Goal: Information Seeking & Learning: Check status

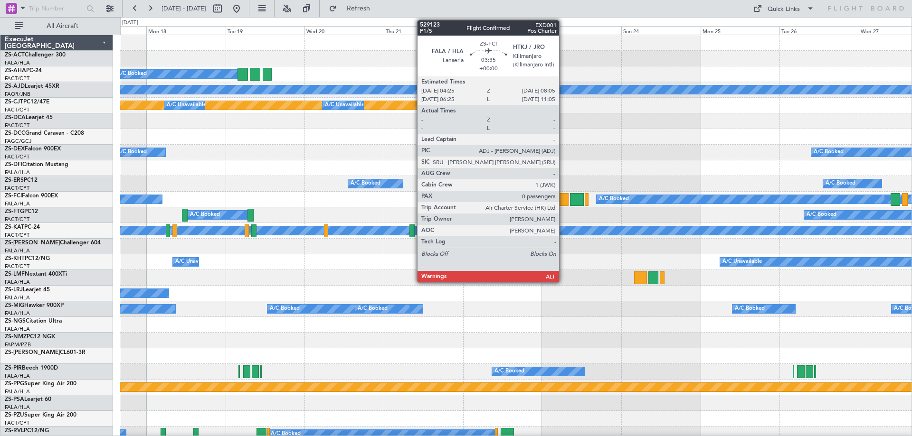
click at [563, 200] on div at bounding box center [562, 199] width 12 height 13
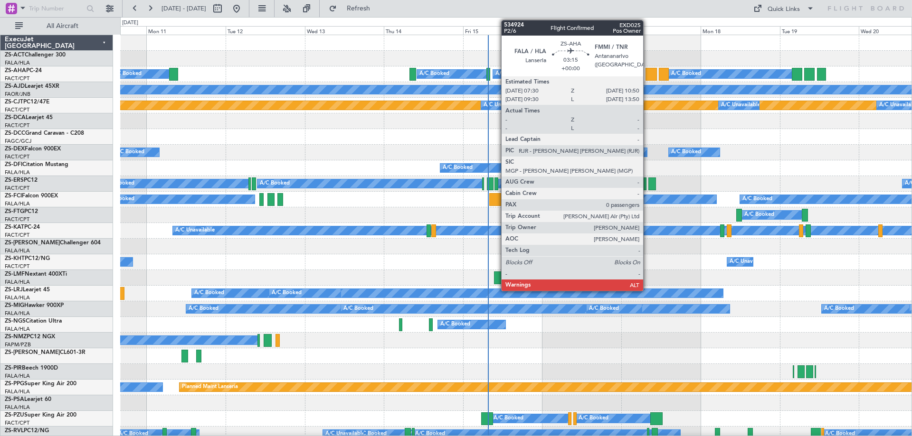
click at [647, 72] on div at bounding box center [650, 74] width 11 height 13
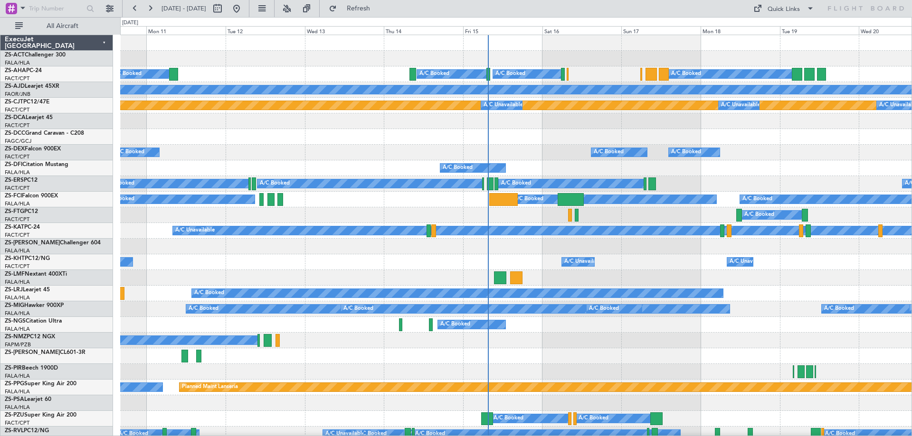
click at [651, 75] on div at bounding box center [650, 74] width 11 height 13
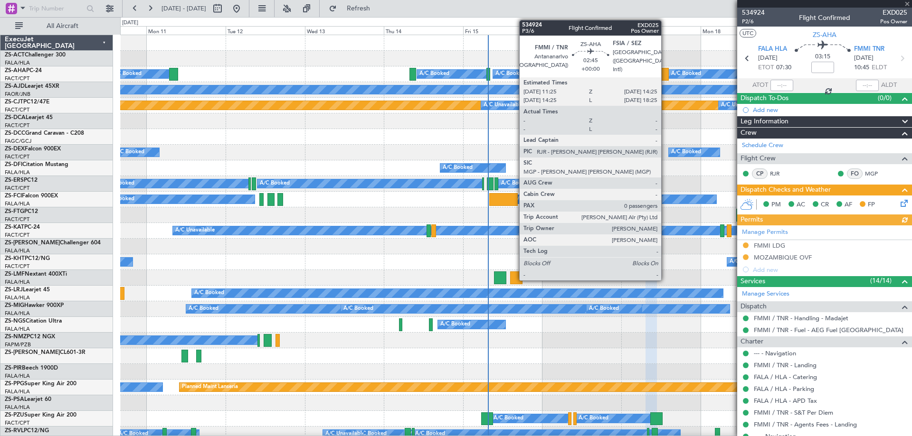
click at [665, 75] on div at bounding box center [664, 74] width 10 height 13
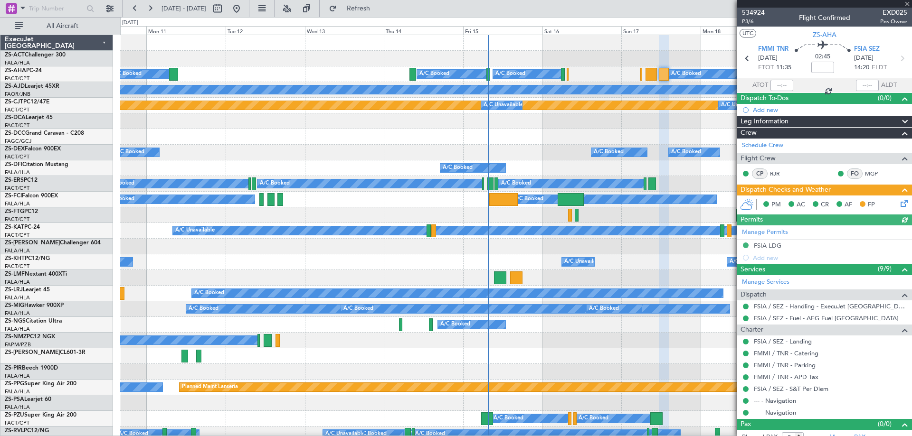
click at [907, 5] on div at bounding box center [824, 4] width 175 height 8
click at [907, 4] on span at bounding box center [906, 4] width 9 height 9
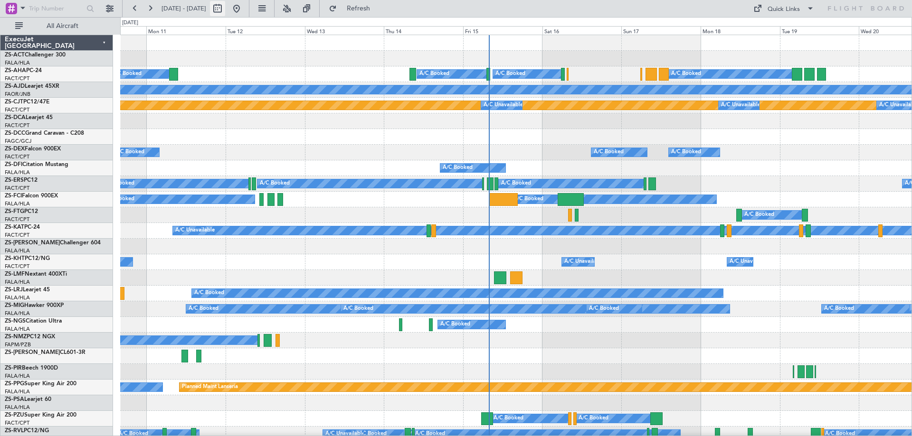
click at [225, 9] on button at bounding box center [217, 8] width 15 height 15
select select "8"
select select "2025"
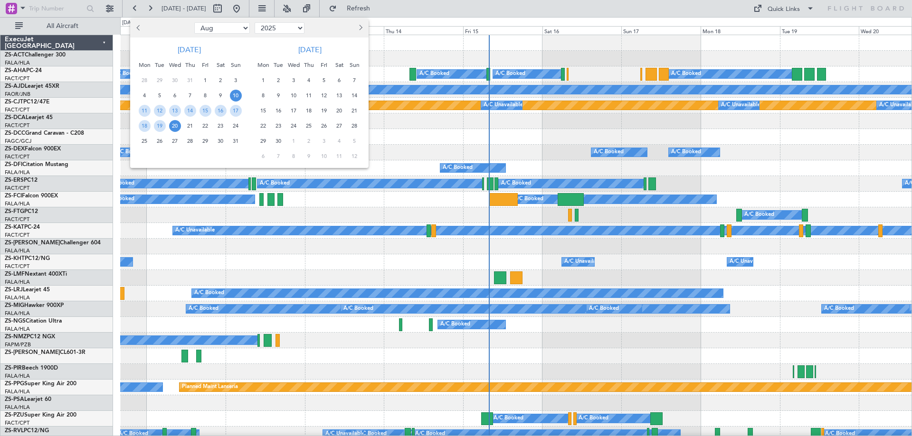
click at [362, 29] on button "Next month" at bounding box center [360, 27] width 10 height 15
click at [312, 110] on span "18" at bounding box center [309, 111] width 12 height 12
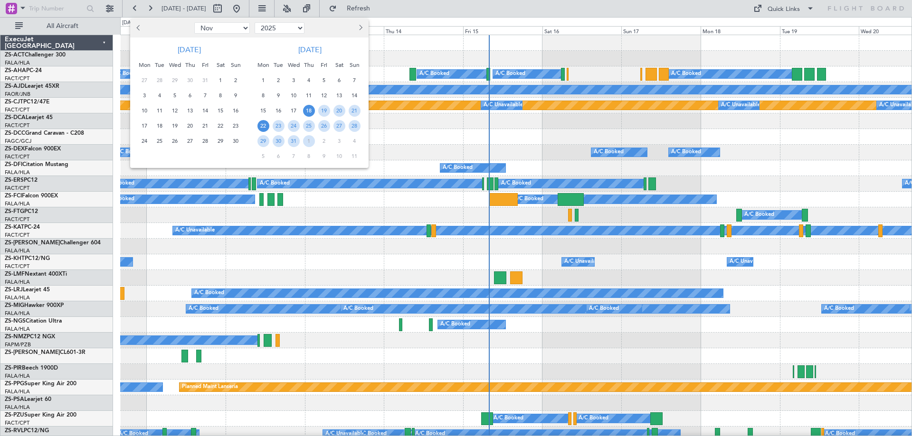
click at [261, 125] on span "22" at bounding box center [263, 126] width 12 height 12
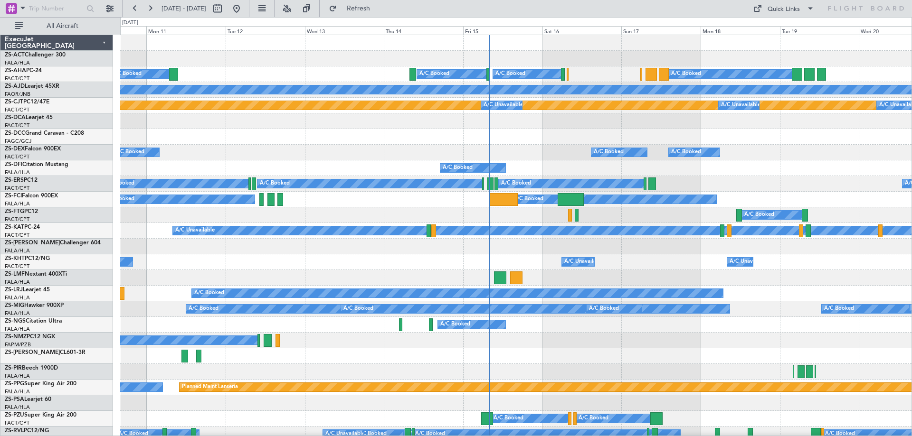
select select "12"
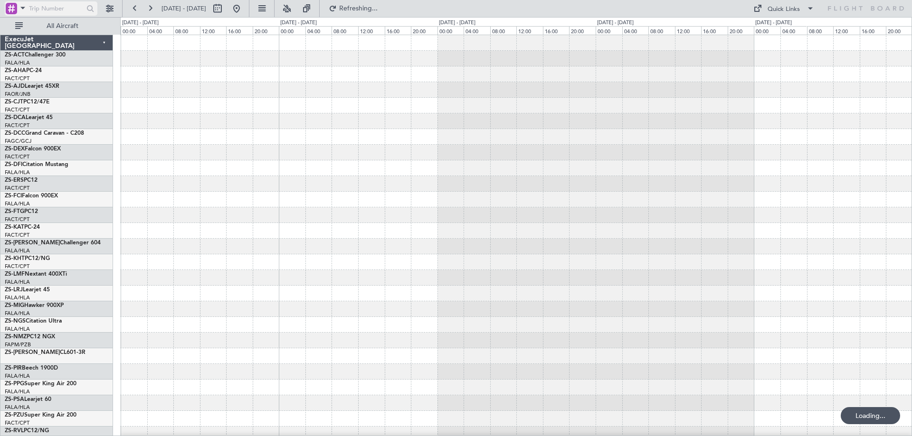
click at [18, 9] on span at bounding box center [22, 8] width 11 height 12
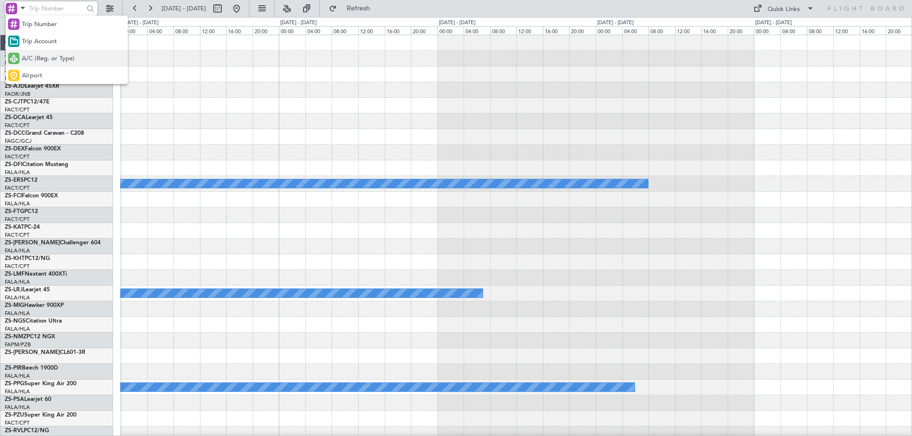
click at [31, 56] on span "A/C (Reg. or Type)" at bounding box center [48, 58] width 53 height 9
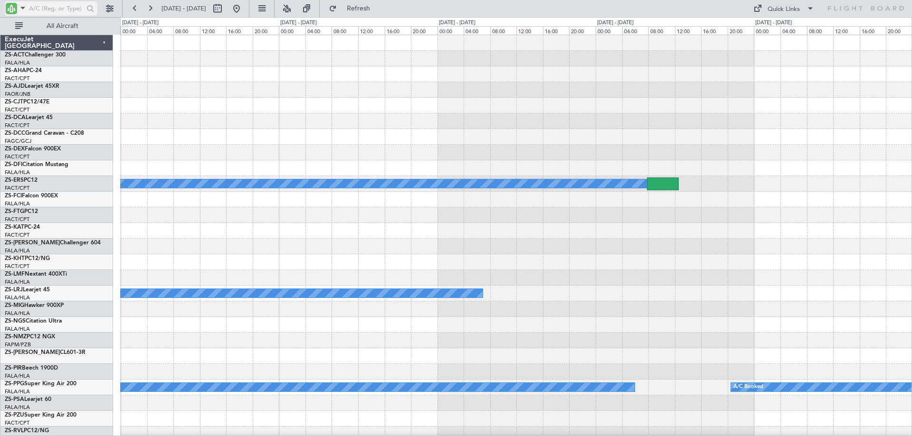
click at [44, 10] on input "text" at bounding box center [56, 8] width 55 height 14
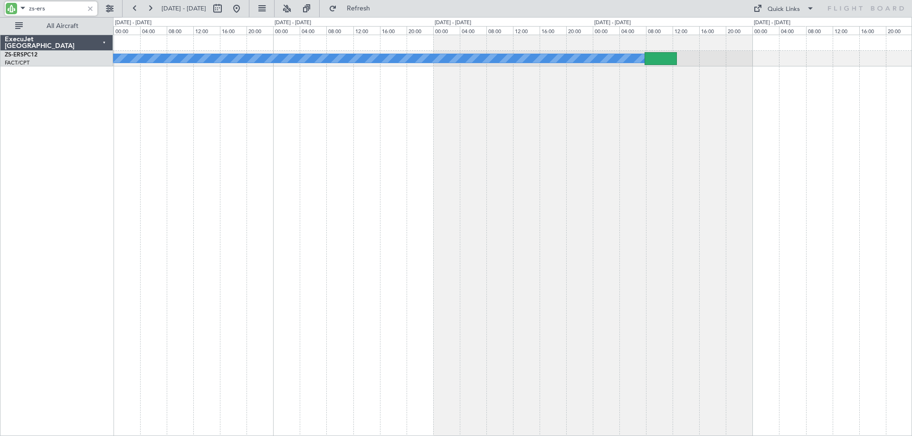
type input "zs-ers"
click at [91, 5] on div at bounding box center [90, 8] width 10 height 10
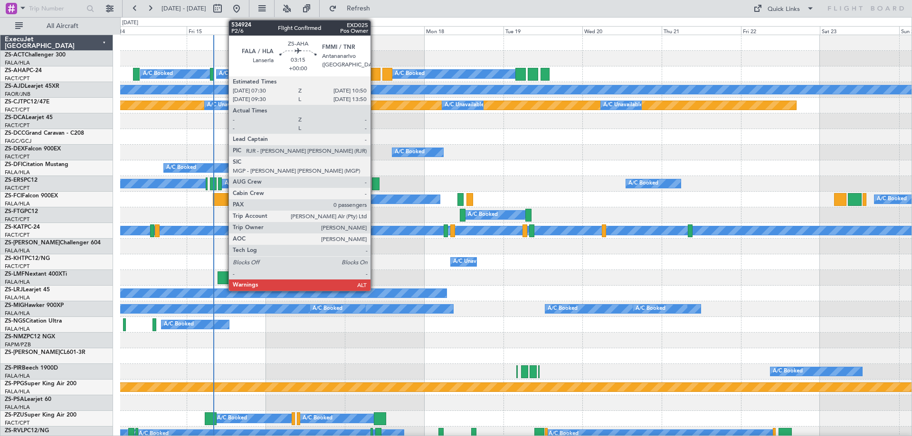
click at [375, 77] on div at bounding box center [374, 74] width 11 height 13
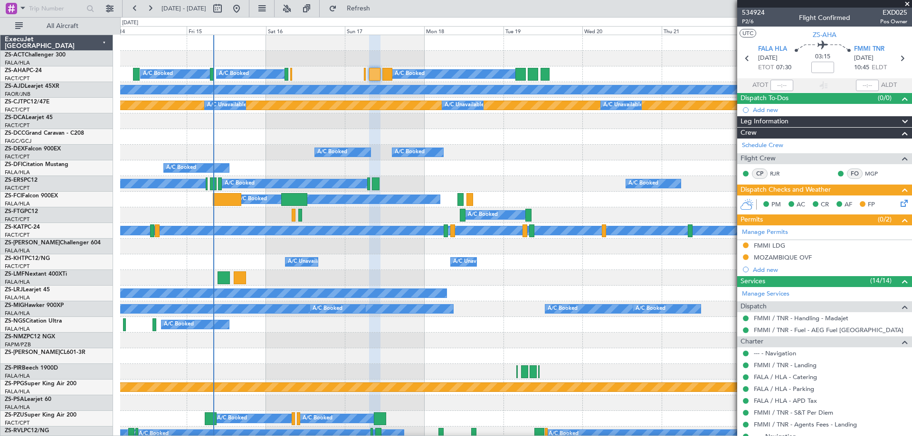
click at [909, 4] on span at bounding box center [906, 4] width 9 height 9
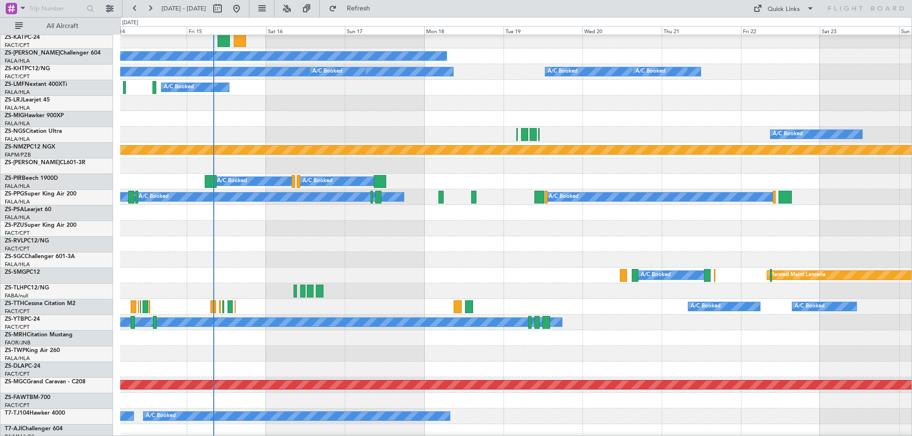
scroll to position [237, 0]
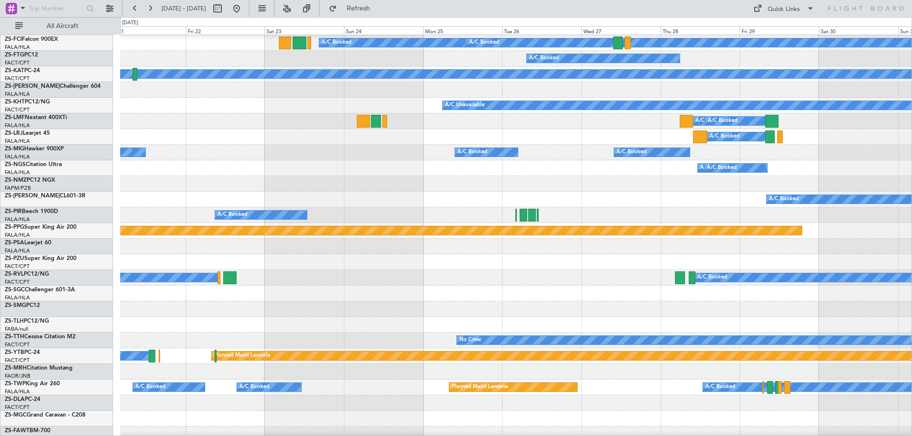
click at [233, 320] on div at bounding box center [515, 325] width 791 height 16
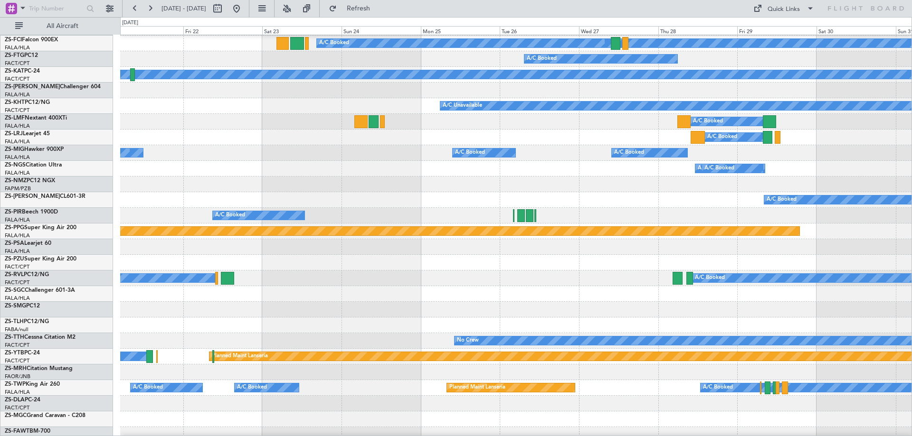
click at [503, 274] on div "A/C Booked A/C Booked A/C Booked" at bounding box center [515, 279] width 791 height 16
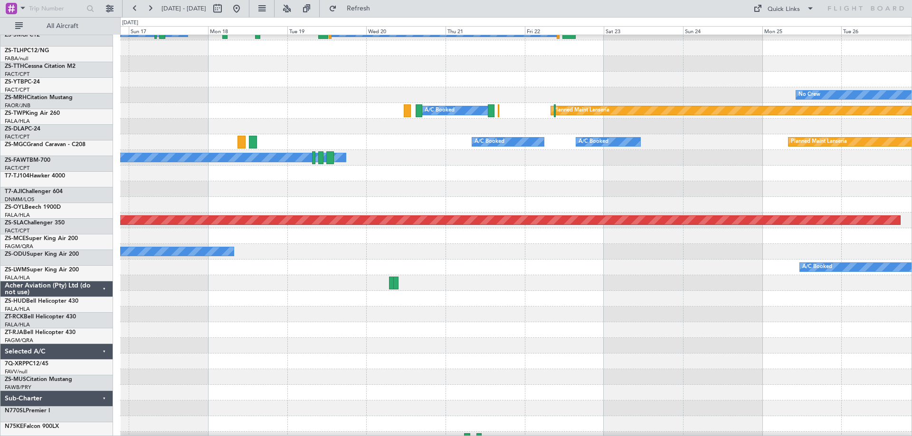
scroll to position [402, 0]
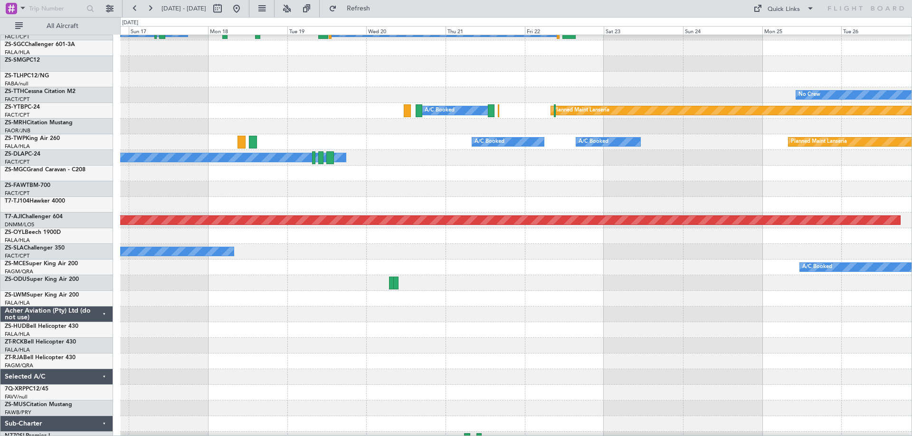
click at [649, 292] on div at bounding box center [515, 299] width 791 height 16
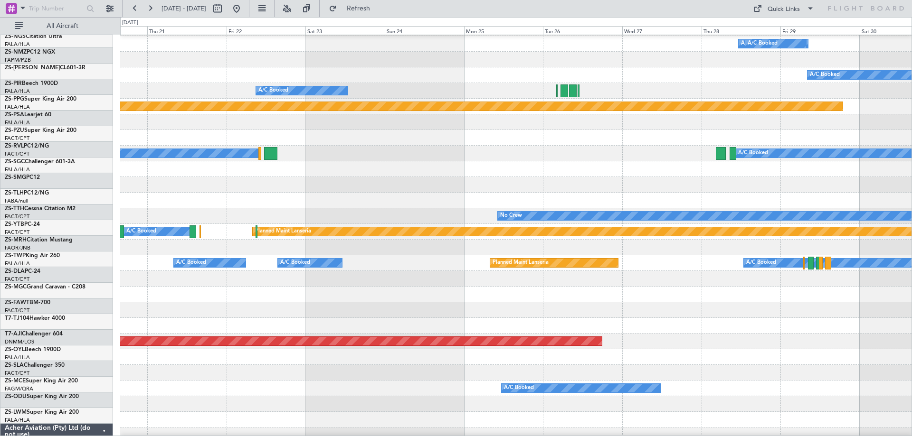
click at [358, 296] on div at bounding box center [515, 295] width 791 height 16
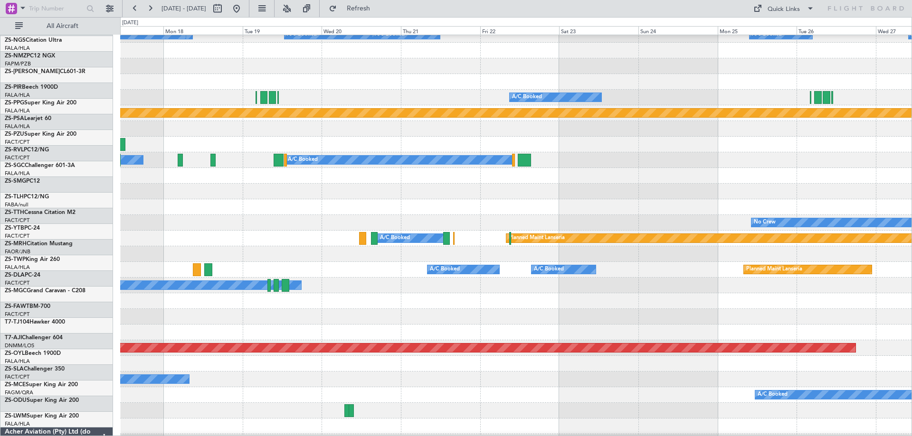
scroll to position [274, 0]
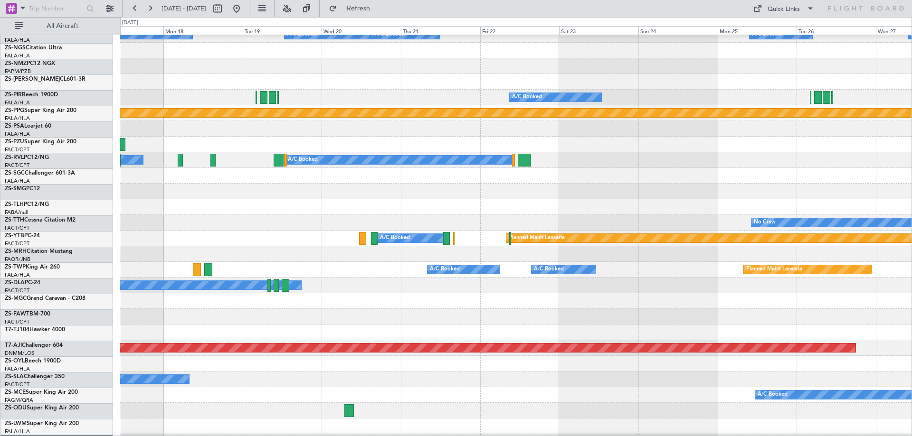
click at [799, 295] on div at bounding box center [515, 301] width 791 height 16
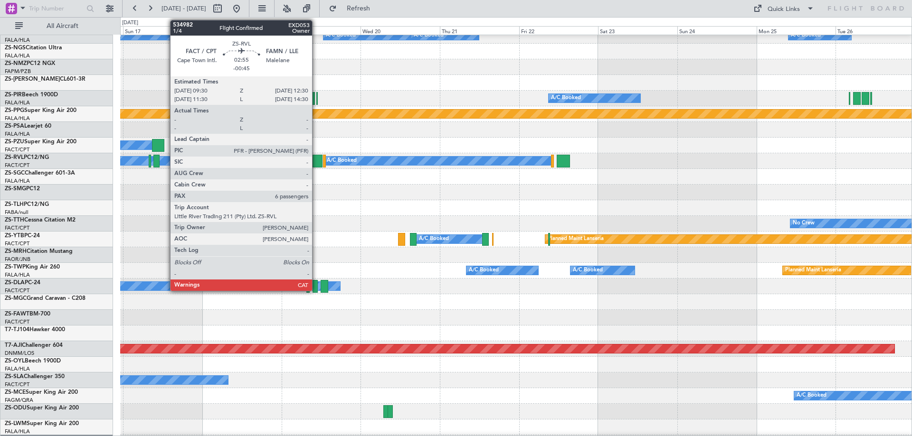
click at [316, 159] on div at bounding box center [317, 161] width 10 height 13
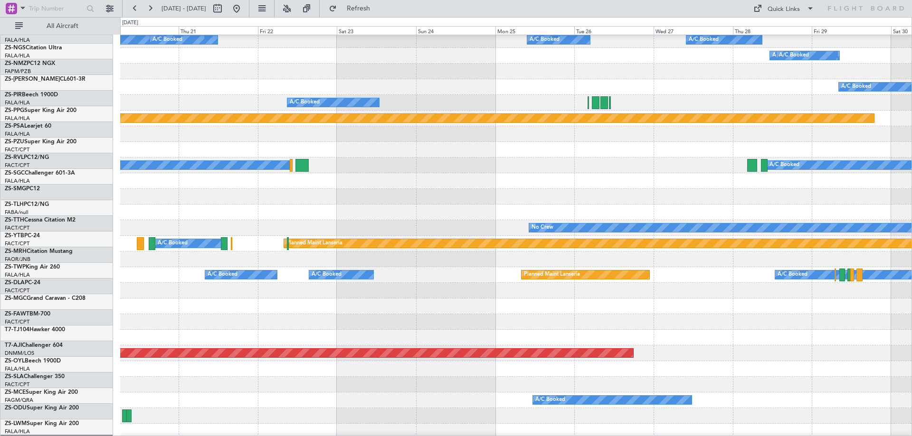
scroll to position [267, 0]
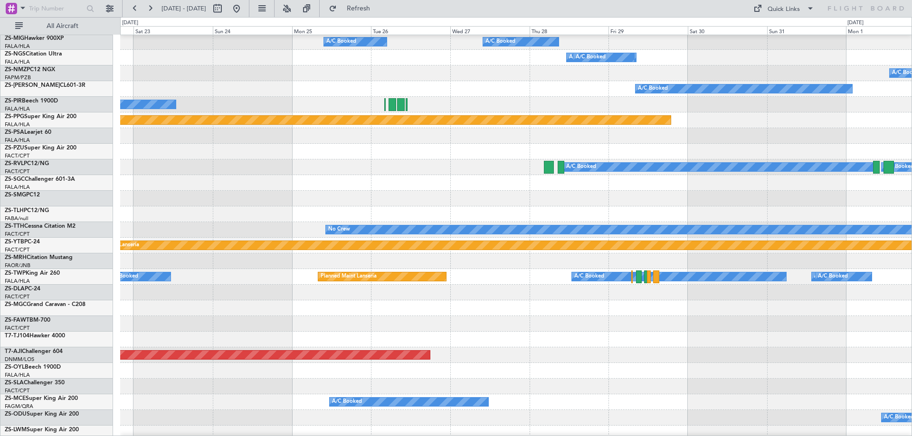
click at [40, 194] on div "A/C Booked A/C Booked A/C Booked A/C Booked A/C Booked A/C Booked A/C Booked A/…" at bounding box center [456, 226] width 912 height 419
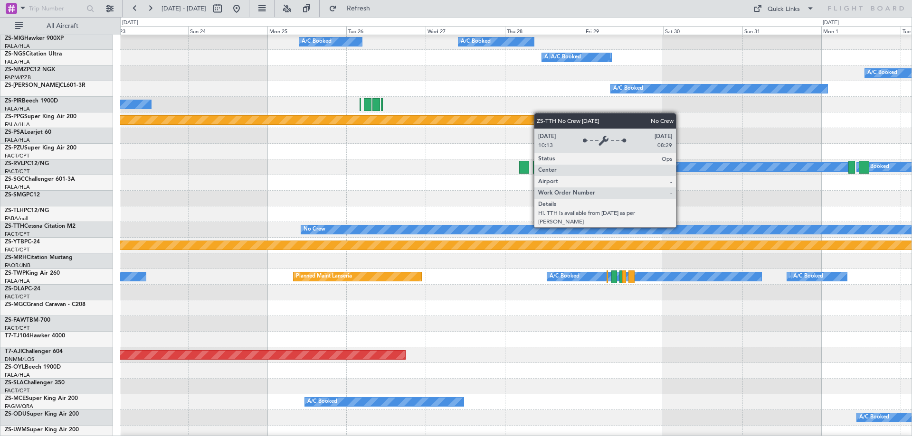
click at [301, 234] on div "No Crew" at bounding box center [654, 230] width 706 height 9
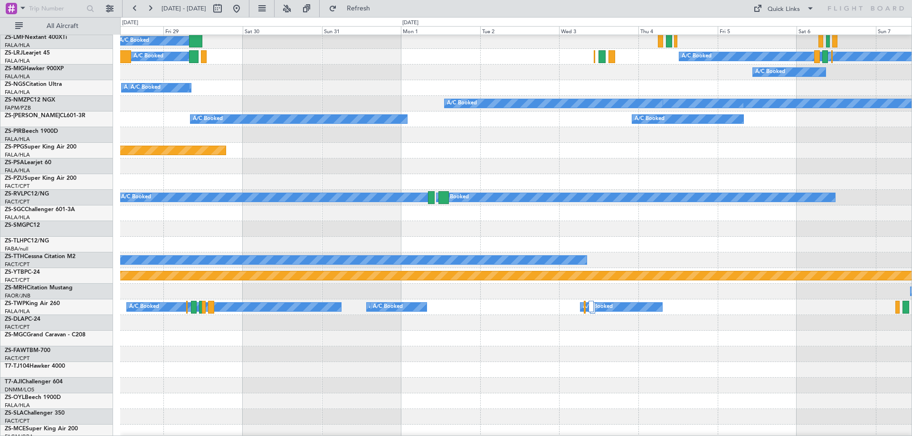
click at [639, 221] on div at bounding box center [515, 229] width 791 height 16
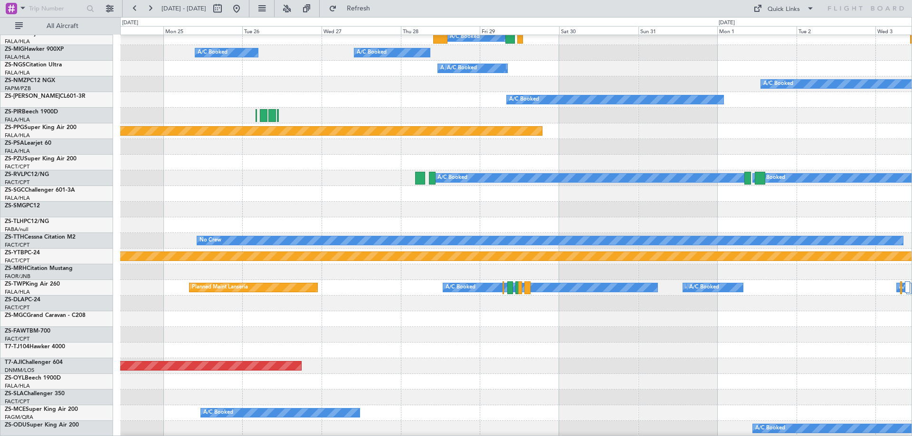
click at [584, 186] on div "A/C Booked A/C Booked A/C Booked" at bounding box center [515, 178] width 791 height 16
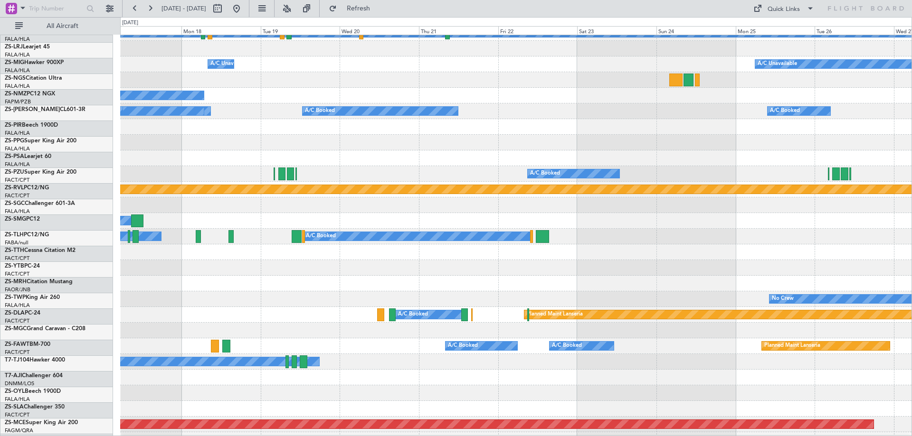
click at [647, 208] on div at bounding box center [515, 206] width 791 height 16
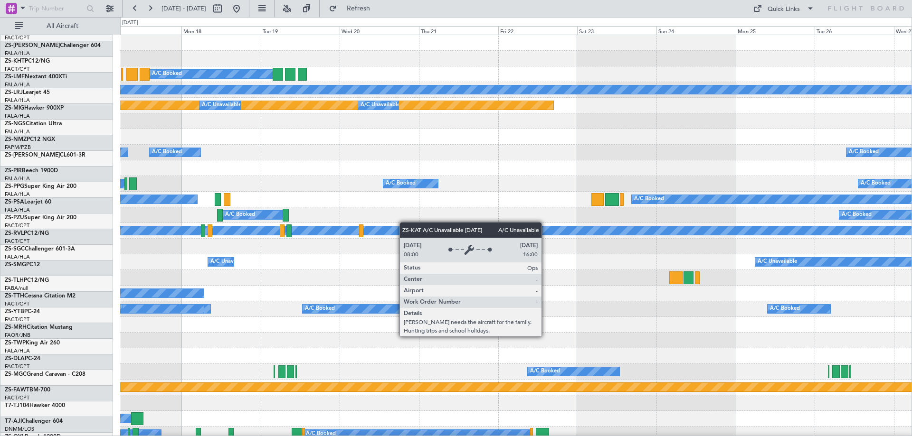
scroll to position [0, 0]
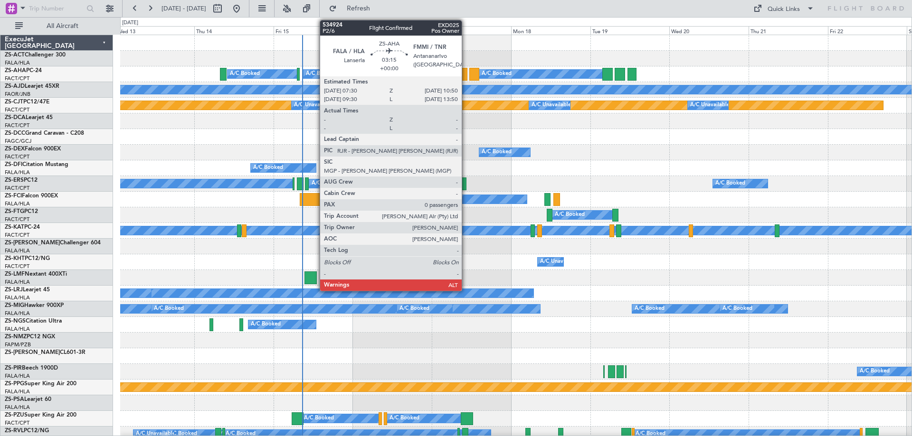
click at [466, 76] on div at bounding box center [461, 74] width 11 height 13
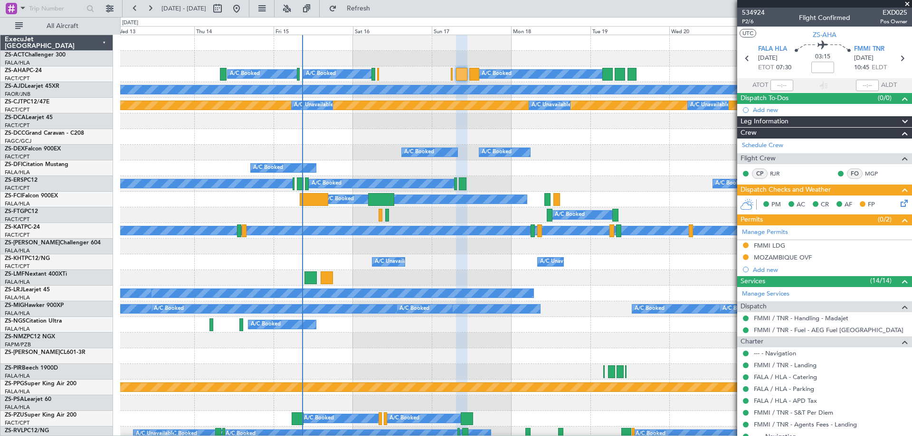
click at [907, 2] on span at bounding box center [906, 4] width 9 height 9
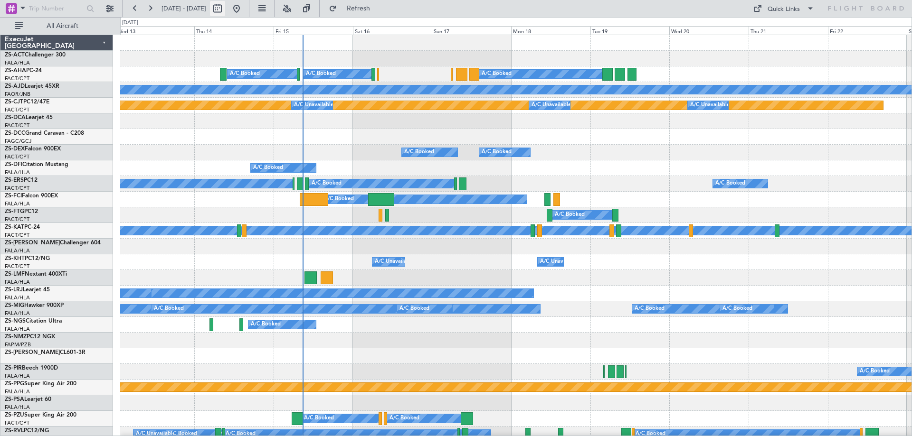
click at [225, 11] on button at bounding box center [217, 8] width 15 height 15
select select "8"
select select "2025"
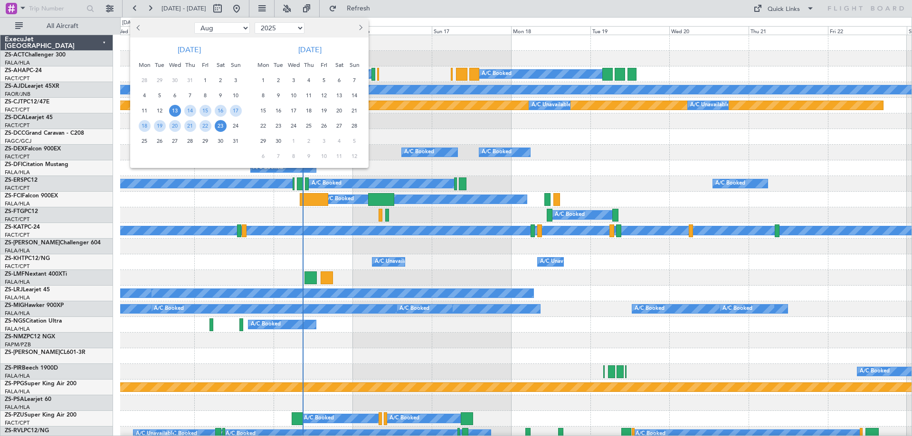
click at [365, 26] on div at bounding box center [338, 27] width 62 height 15
click at [361, 28] on span "Next month" at bounding box center [360, 28] width 6 height 6
click at [262, 142] on span "27" at bounding box center [263, 141] width 12 height 12
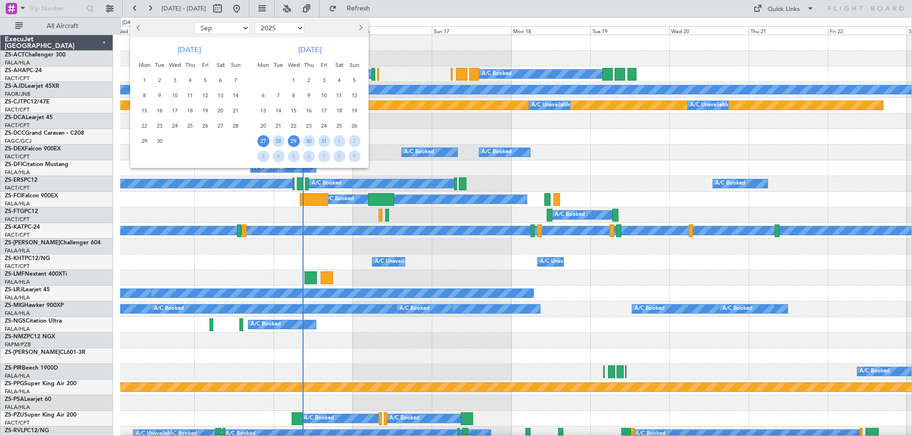
click at [292, 142] on span "29" at bounding box center [294, 141] width 12 height 12
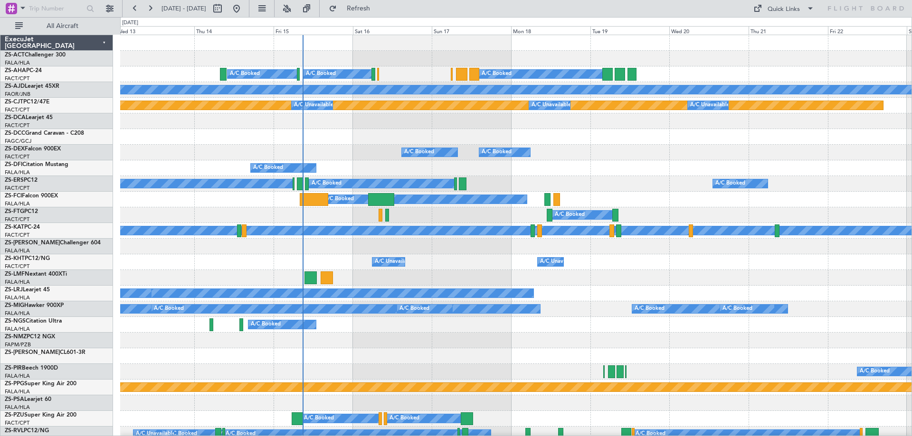
select select "10"
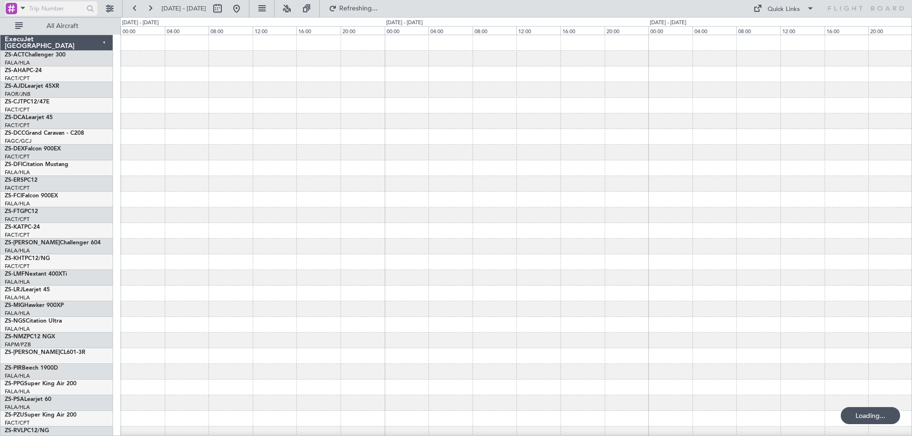
click at [22, 8] on span at bounding box center [22, 8] width 11 height 12
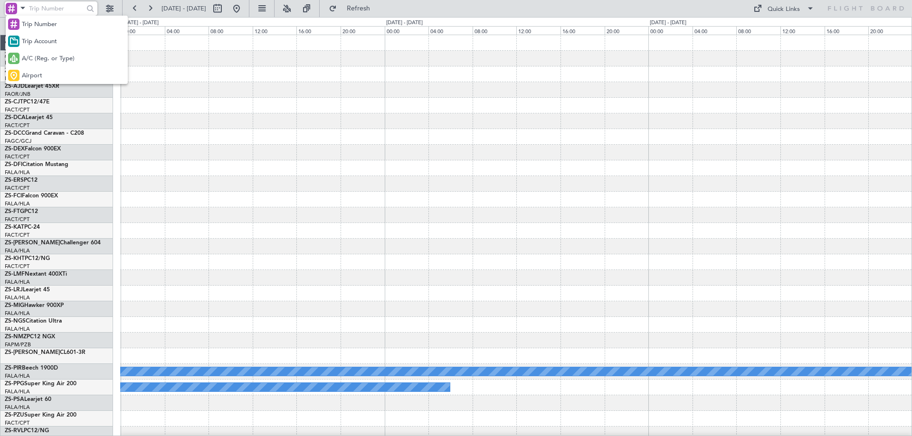
click at [55, 62] on span "A/C (Reg. or Type)" at bounding box center [48, 58] width 53 height 9
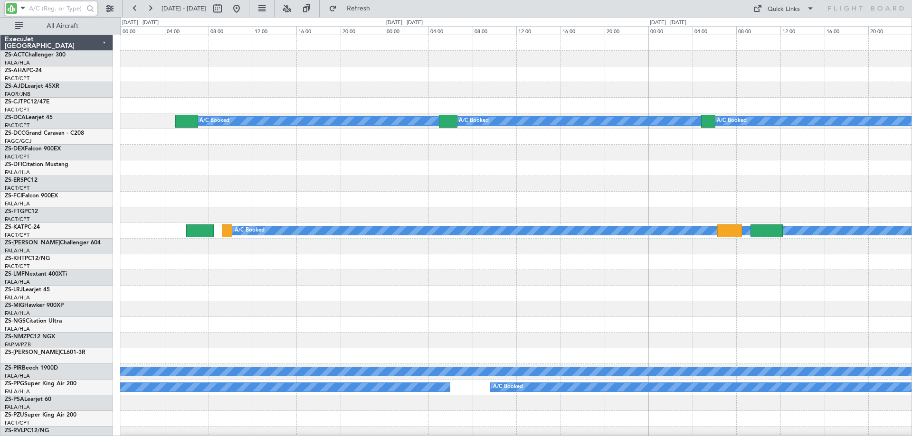
click at [56, 7] on input "text" at bounding box center [56, 8] width 55 height 14
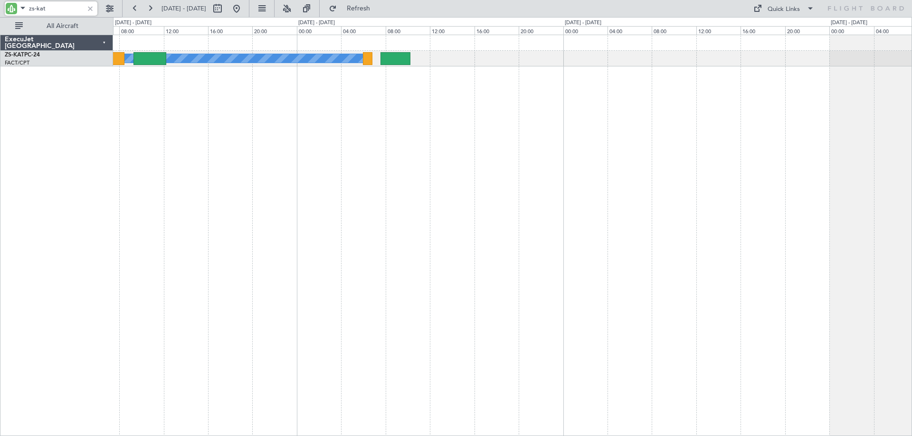
click at [293, 185] on div "A/C Booked" at bounding box center [512, 236] width 799 height 402
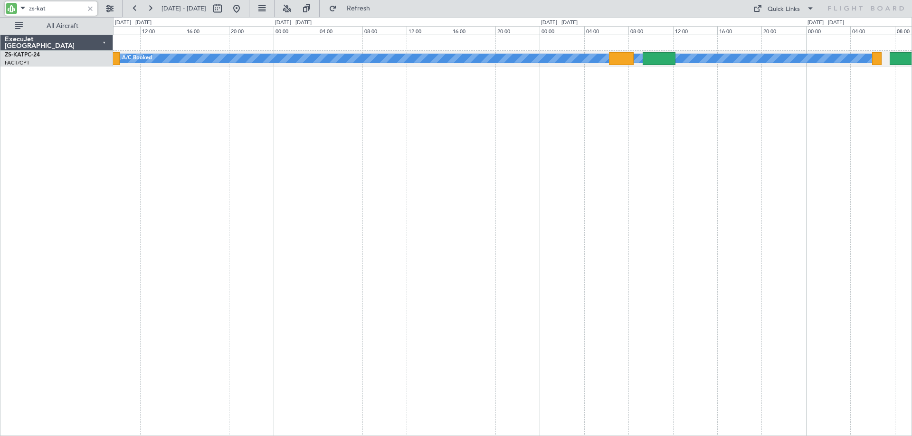
click at [843, 163] on div "A/C Booked" at bounding box center [512, 236] width 799 height 402
click at [586, 125] on div "A/C Booked" at bounding box center [512, 236] width 799 height 402
type input "zs-kat"
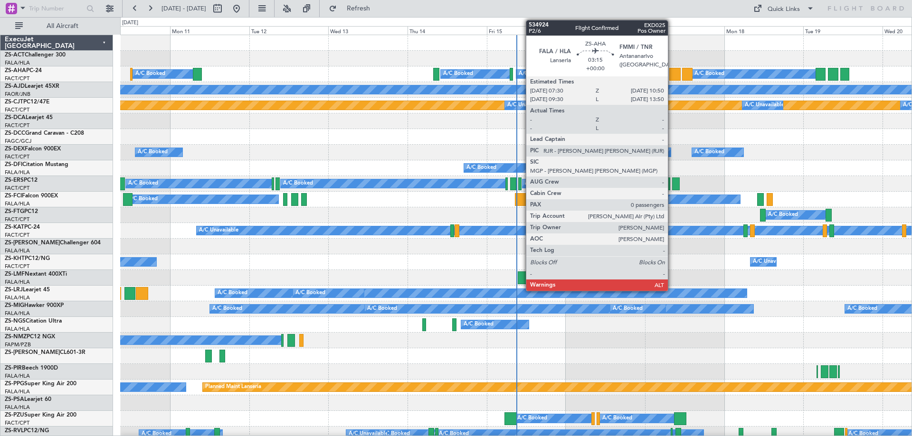
click at [672, 73] on div at bounding box center [674, 74] width 11 height 13
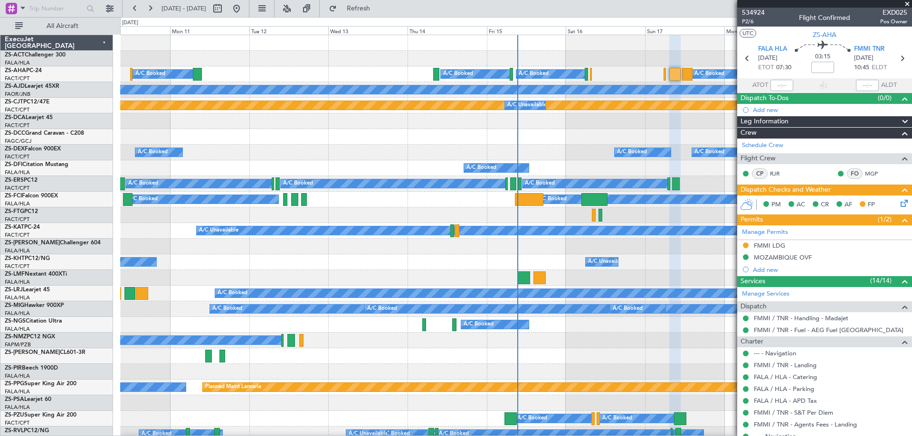
drag, startPoint x: 740, startPoint y: 268, endPoint x: 471, endPoint y: 295, distance: 270.6
click at [471, 295] on fb-app "10 Aug 2025 - 20 Aug 2025 Refresh Quick Links All Aircraft A/C Booked A/C Booke…" at bounding box center [456, 221] width 912 height 429
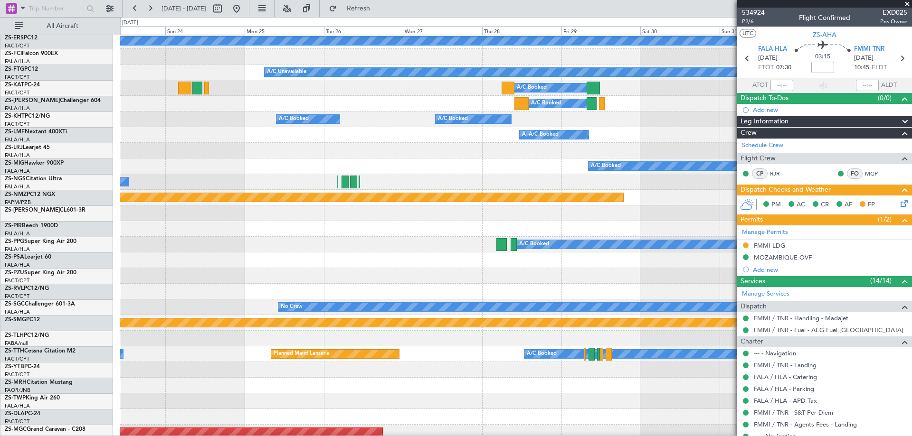
scroll to position [190, 0]
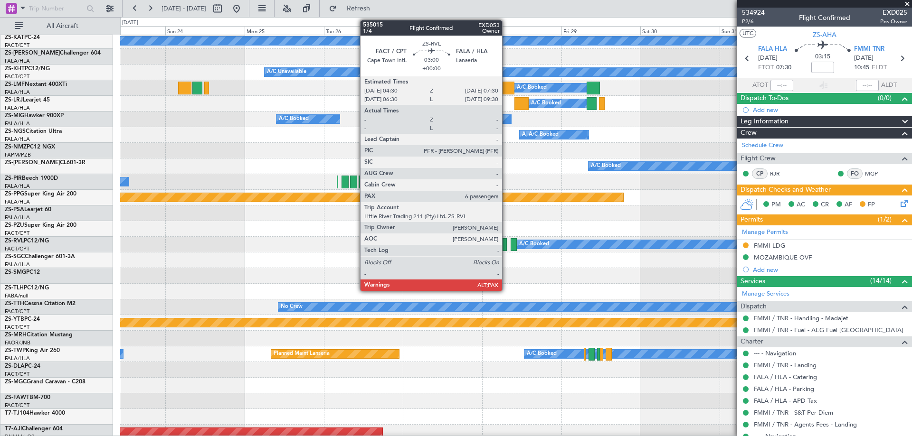
click at [505, 246] on div at bounding box center [501, 244] width 10 height 13
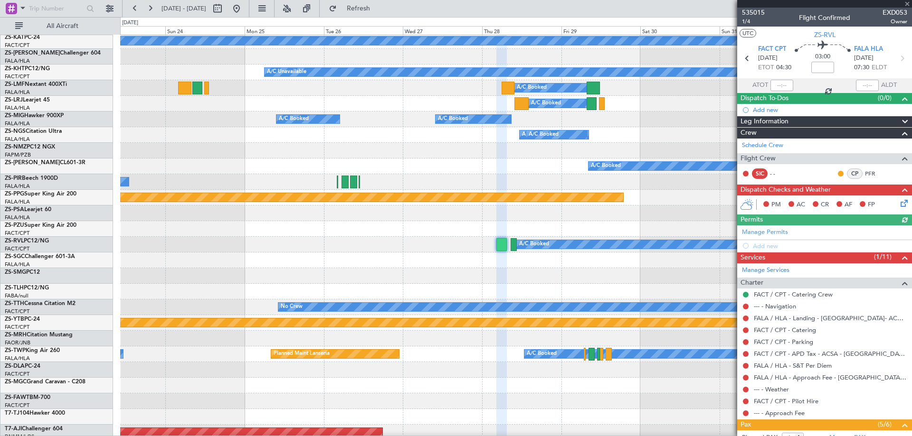
click at [907, 0] on div at bounding box center [824, 4] width 175 height 8
click at [904, 2] on span at bounding box center [906, 4] width 9 height 9
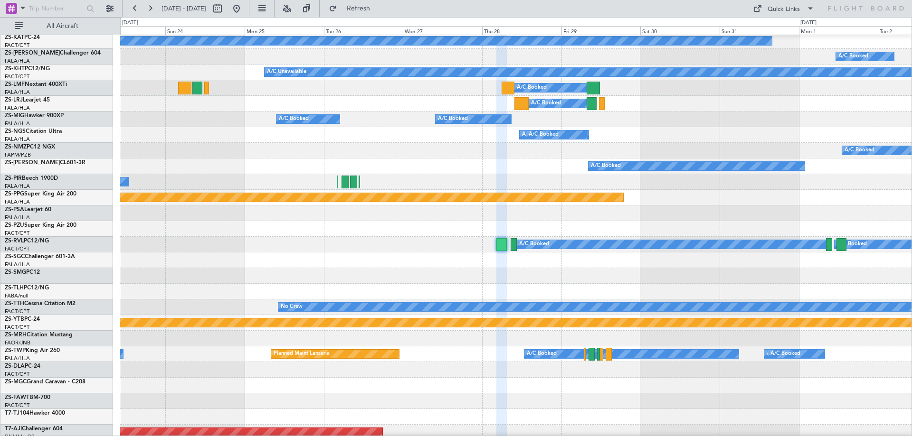
type input "0"
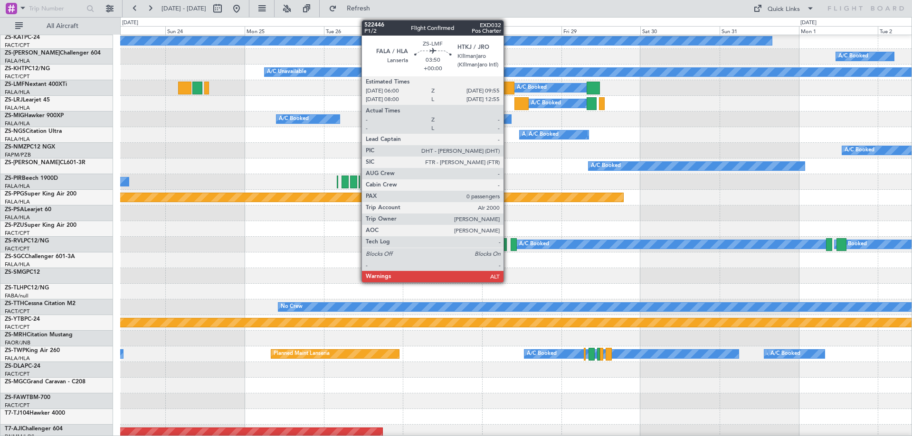
click at [508, 88] on div at bounding box center [507, 88] width 13 height 13
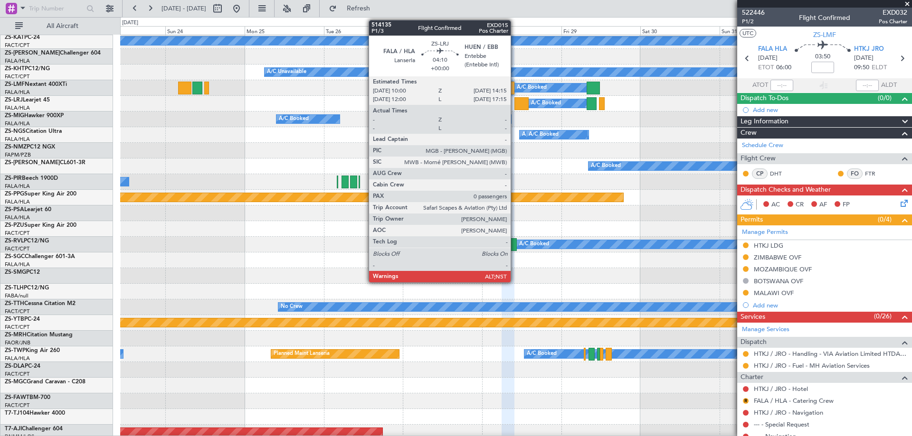
click at [515, 104] on div at bounding box center [521, 103] width 14 height 13
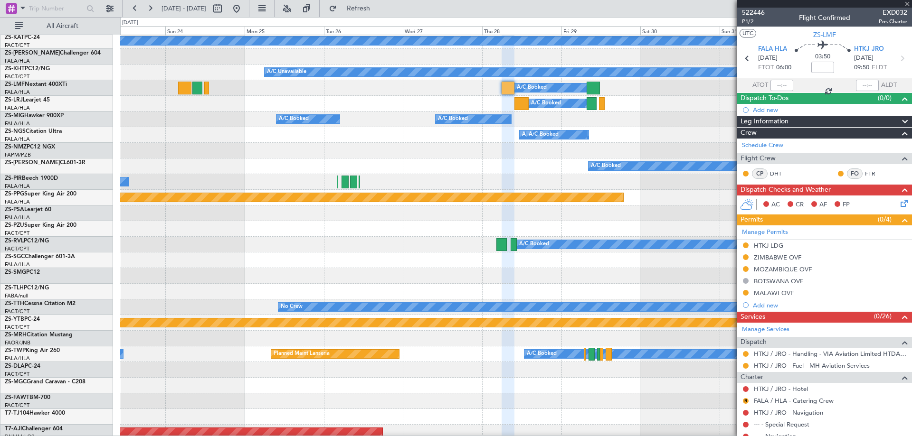
click at [519, 104] on div at bounding box center [521, 103] width 14 height 13
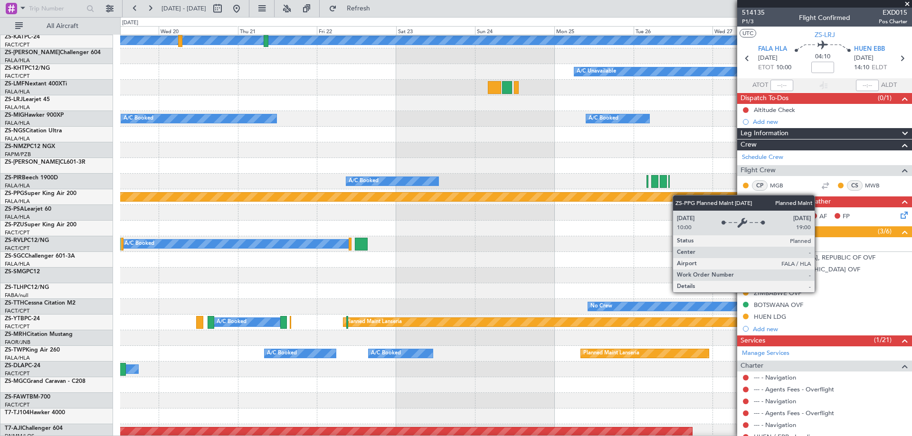
click at [676, 200] on div "Planned Maint Lanseria" at bounding box center [206, 197] width 1454 height 9
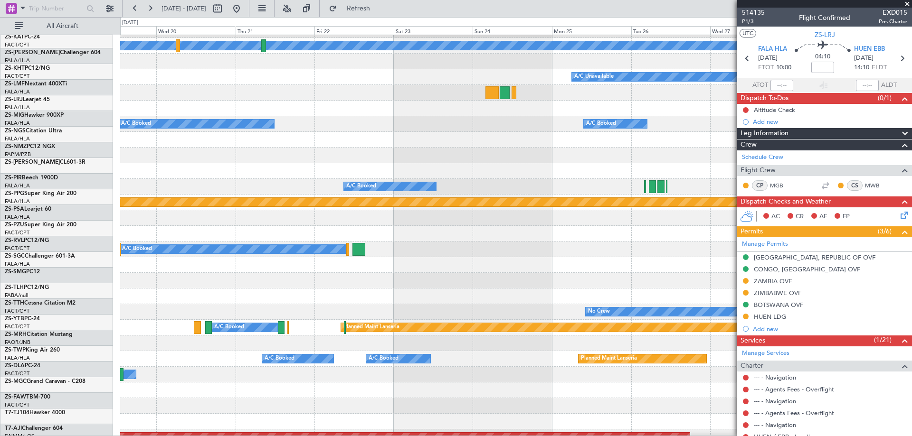
scroll to position [185, 0]
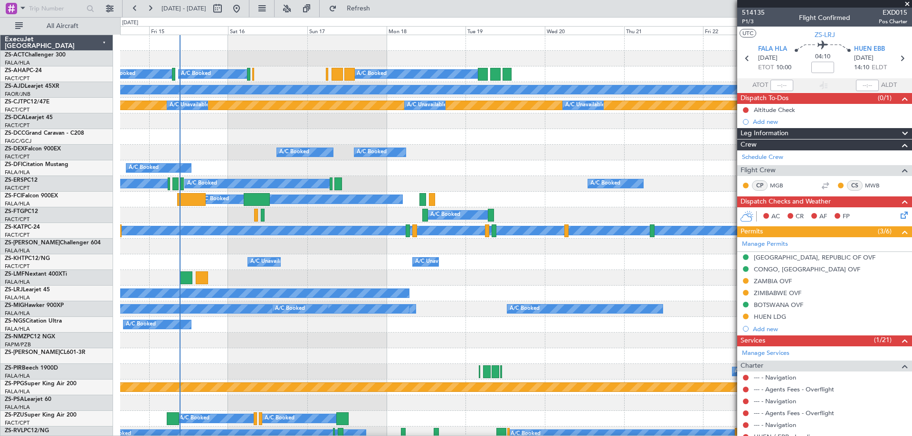
click at [755, 231] on fb-app "14 Aug 2025 - 24 Aug 2025 Refresh Quick Links All Aircraft A/C Booked A/C Booke…" at bounding box center [456, 221] width 912 height 429
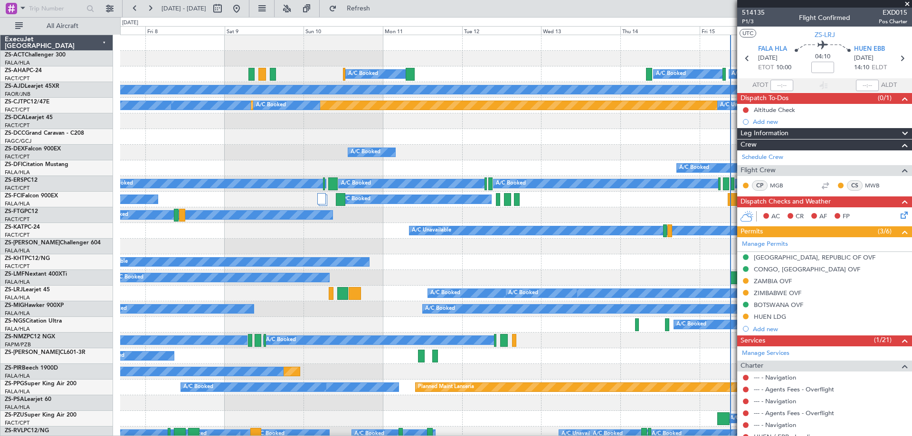
click at [779, 218] on fb-app "14 Aug 2025 - 24 Aug 2025 Refresh Quick Links All Aircraft A/C Booked A/C Booke…" at bounding box center [456, 221] width 912 height 429
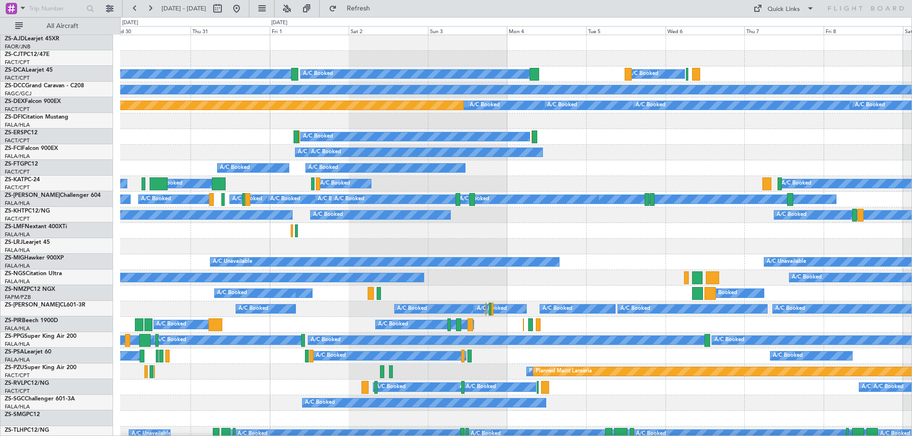
scroll to position [95, 0]
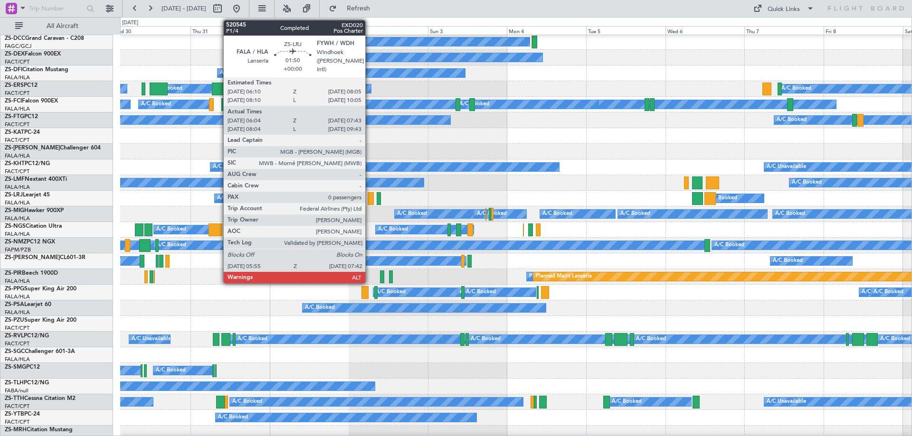
click at [369, 199] on div at bounding box center [371, 198] width 6 height 13
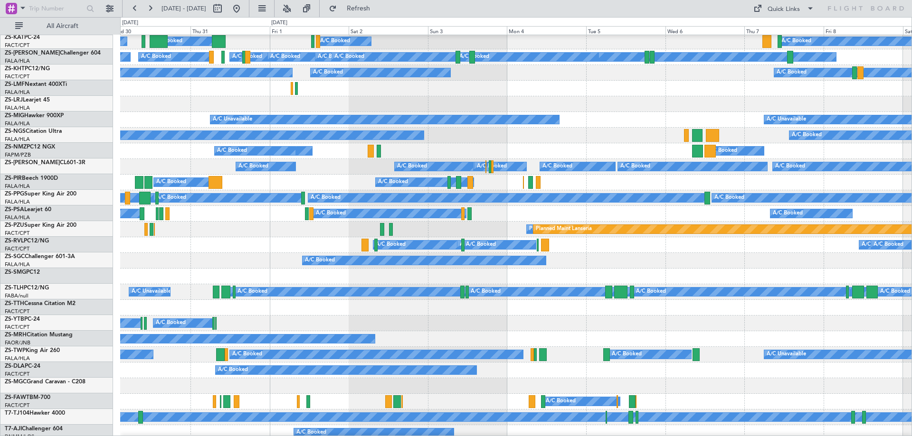
scroll to position [142, 0]
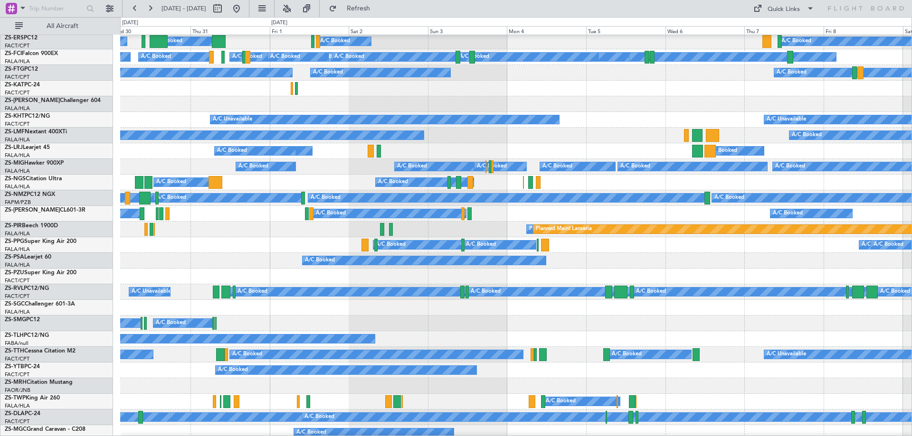
click at [61, 169] on div "A/C Booked A/C Booked A/C Booked A/C Booked A/C Booked A/C Booked A/C Booked A/…" at bounding box center [456, 226] width 912 height 419
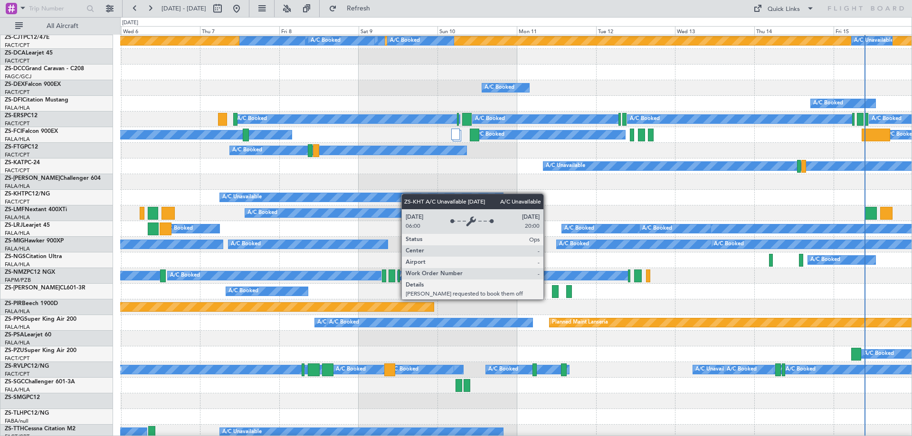
click at [8, 195] on div "Planned Maint Planned Maint A/C Booked A/C Booked A/C Booked A/C Booked A/C Boo…" at bounding box center [456, 226] width 912 height 419
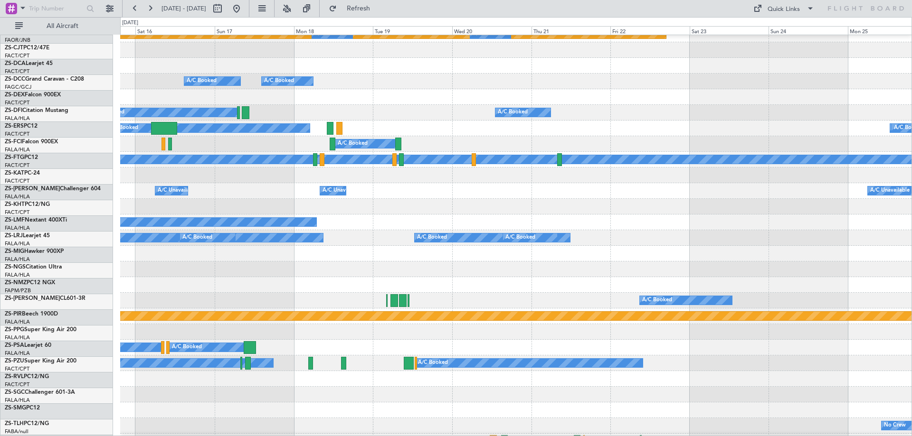
click at [88, 184] on div "Planned Maint Planned Maint A/C Unavailable A/C Unavailable A/C Unavailable A/C…" at bounding box center [456, 226] width 912 height 419
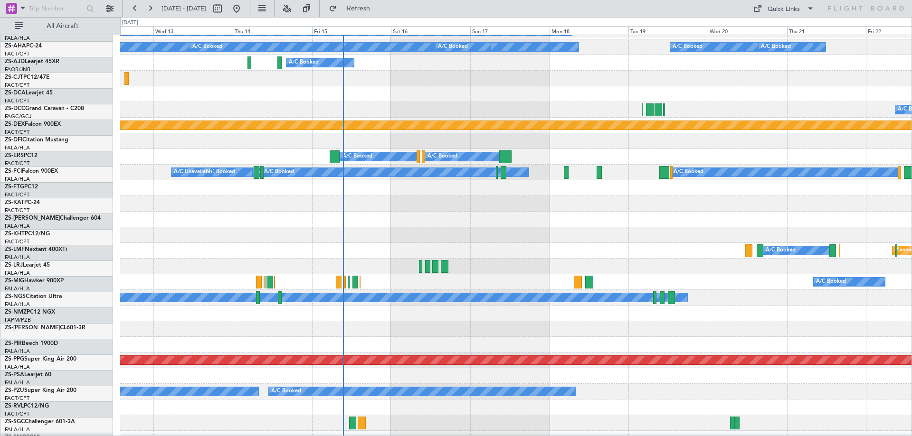
scroll to position [262, 0]
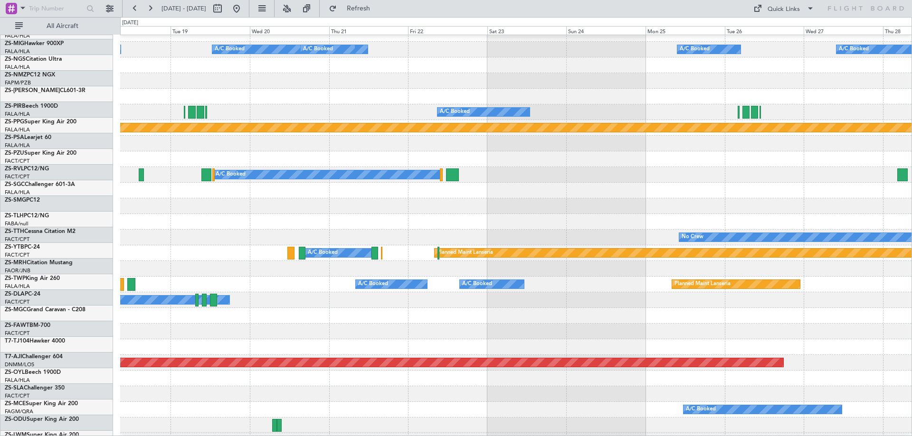
click at [273, 264] on div at bounding box center [515, 269] width 791 height 16
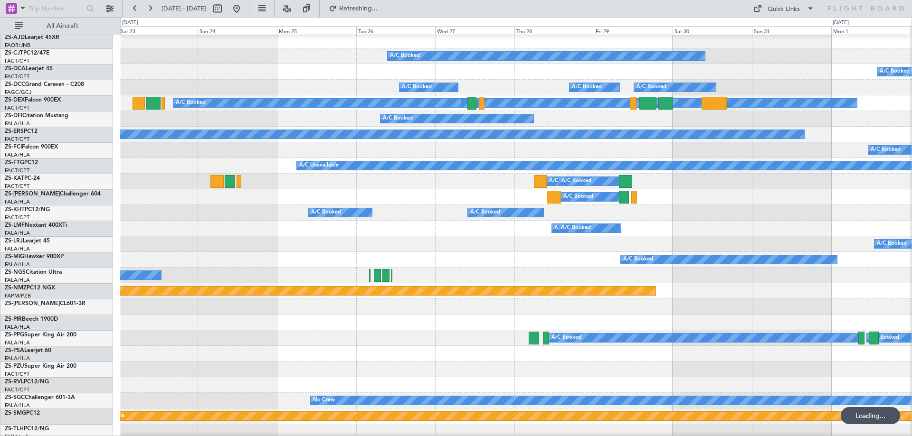
scroll to position [144, 0]
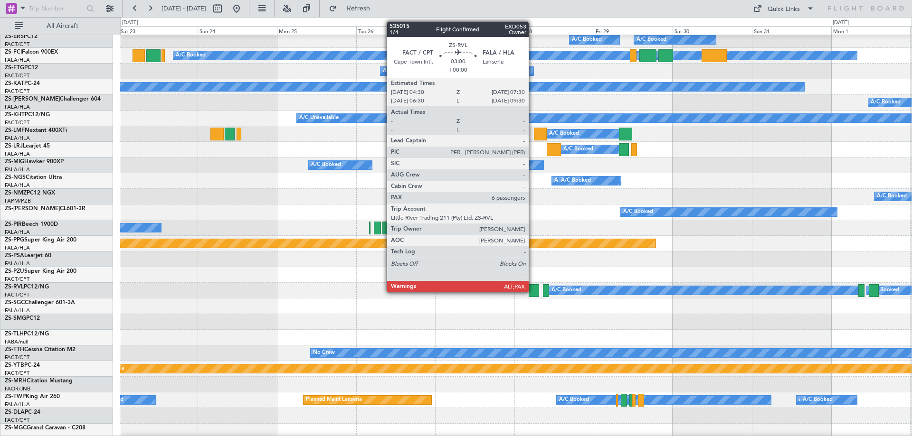
click at [533, 292] on div at bounding box center [534, 290] width 10 height 13
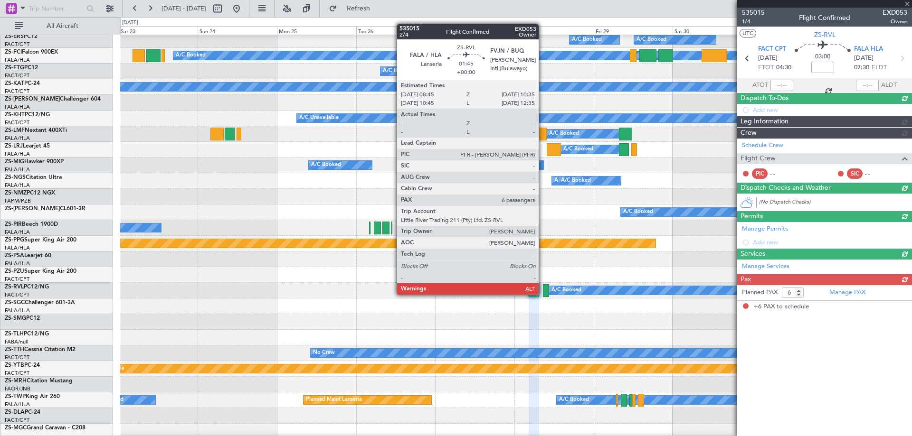
click at [543, 294] on div at bounding box center [546, 290] width 6 height 13
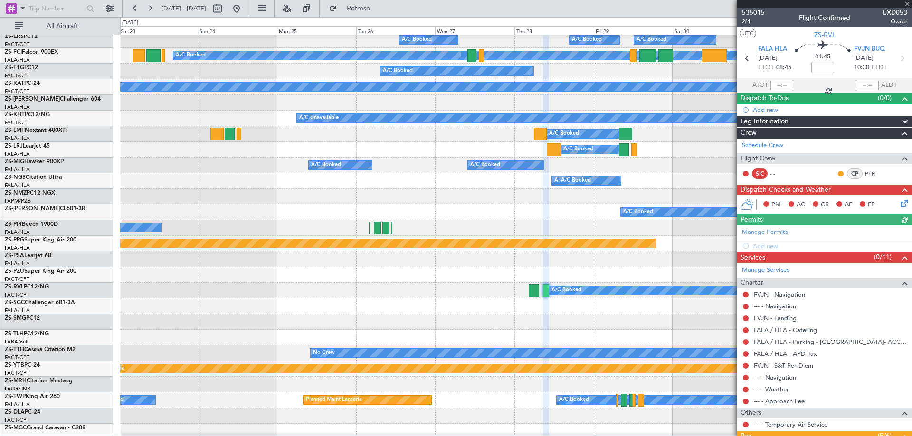
click at [906, 4] on div at bounding box center [824, 4] width 175 height 8
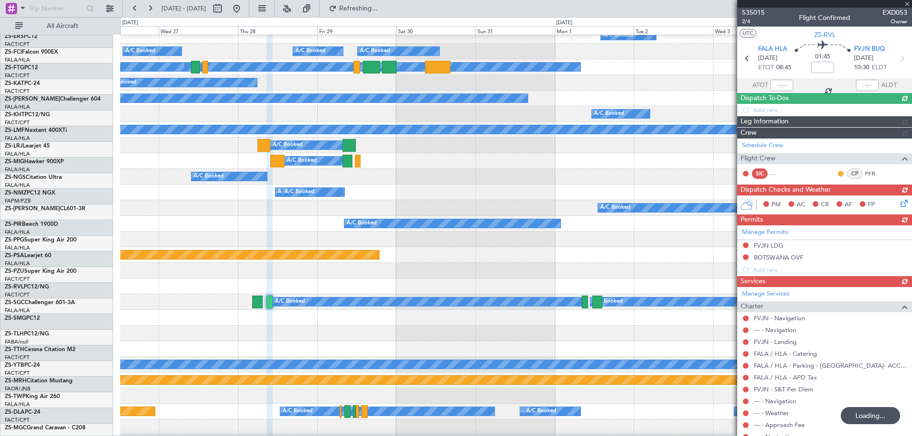
scroll to position [132, 0]
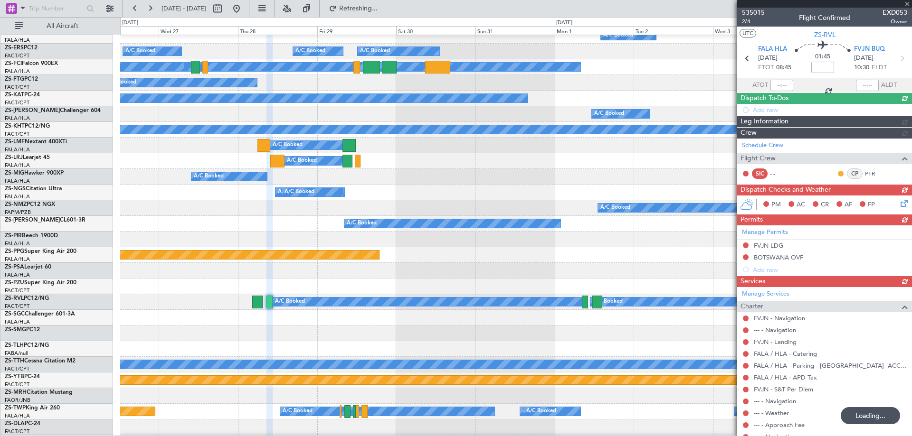
click at [381, 240] on div at bounding box center [515, 240] width 791 height 16
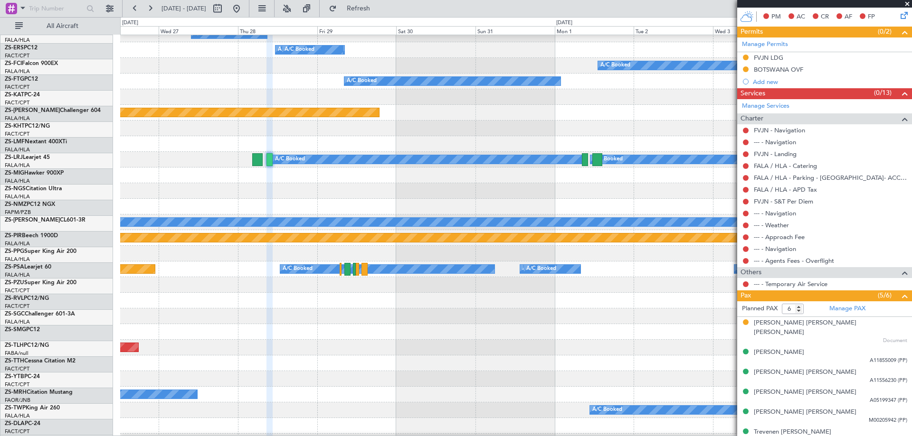
scroll to position [322, 0]
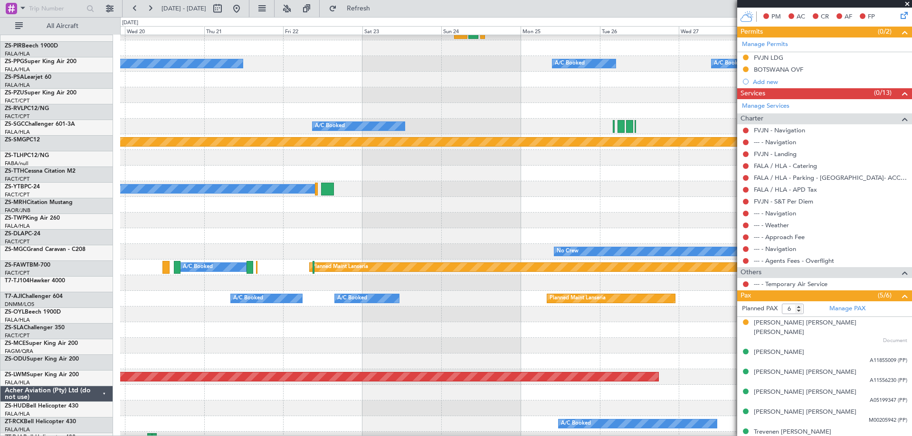
click at [708, 194] on div "A/C Booked A/C Booked A/C Unavailable" at bounding box center [515, 189] width 791 height 16
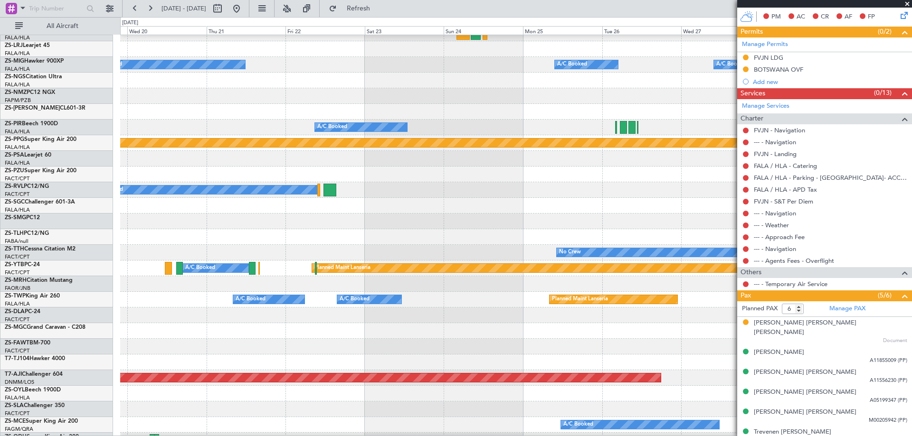
click at [782, 240] on fb-app "26 Aug 2025 - 05 Sep 2025 Refresh Quick Links All Aircraft A/C Unavailable A/C …" at bounding box center [456, 221] width 912 height 429
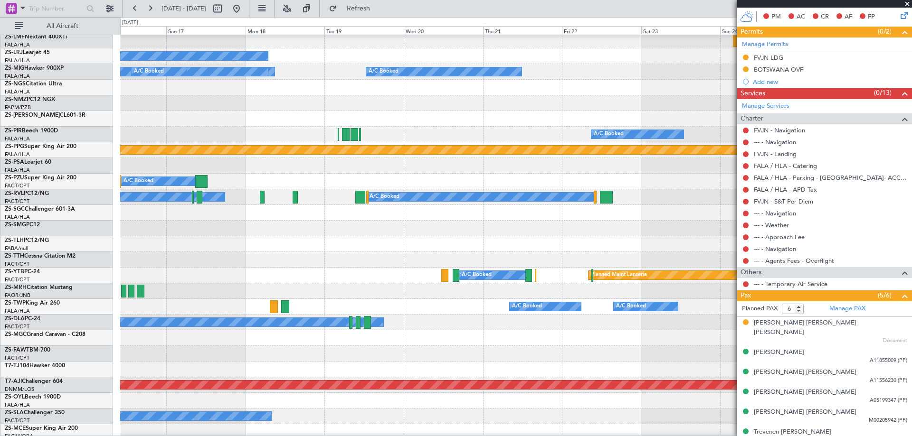
click at [559, 253] on div "No Crew" at bounding box center [515, 260] width 791 height 16
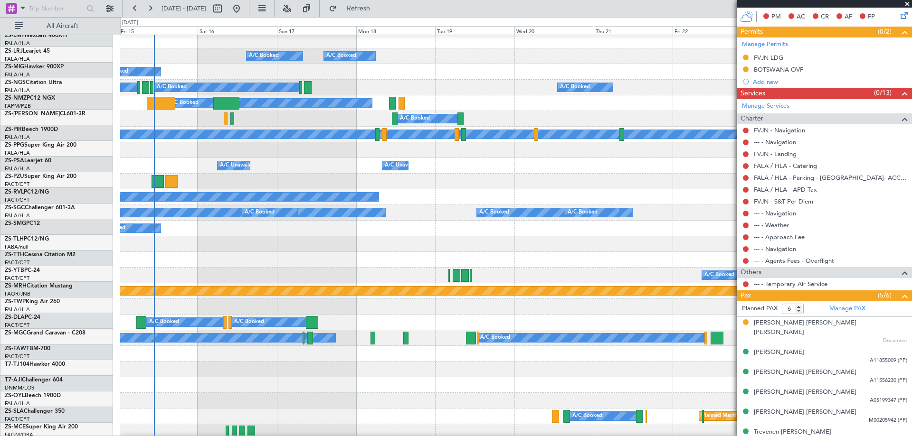
scroll to position [0, 0]
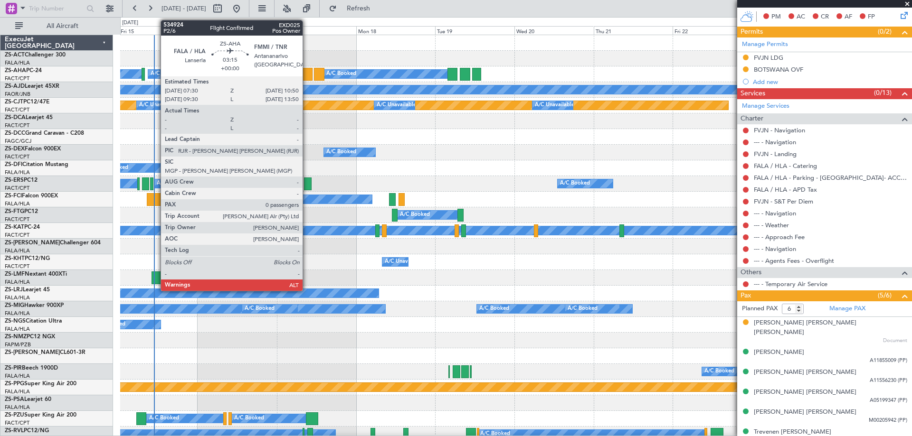
click at [307, 76] on div at bounding box center [306, 74] width 11 height 13
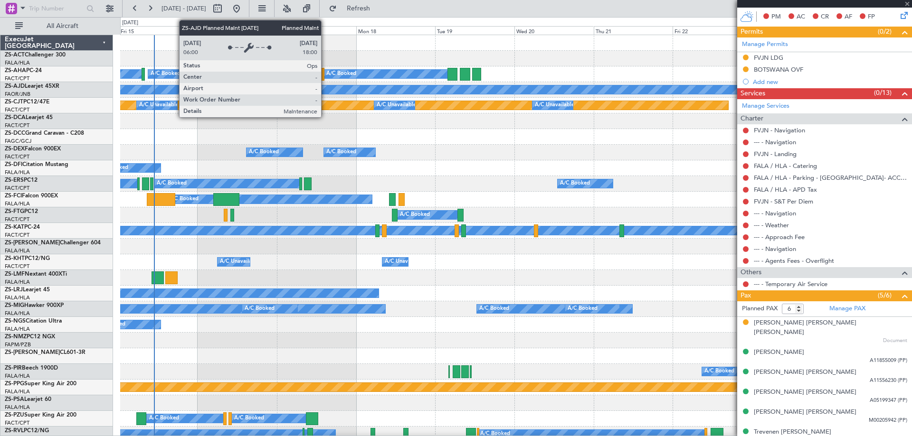
type input "0"
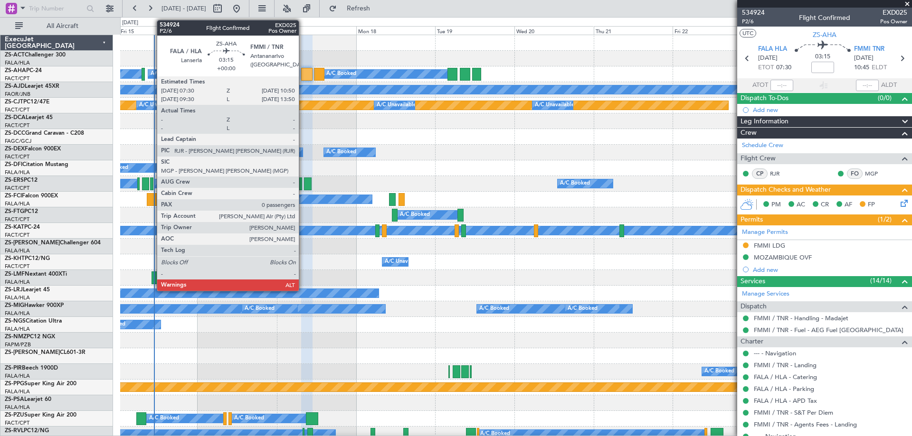
click at [303, 73] on div at bounding box center [306, 74] width 11 height 13
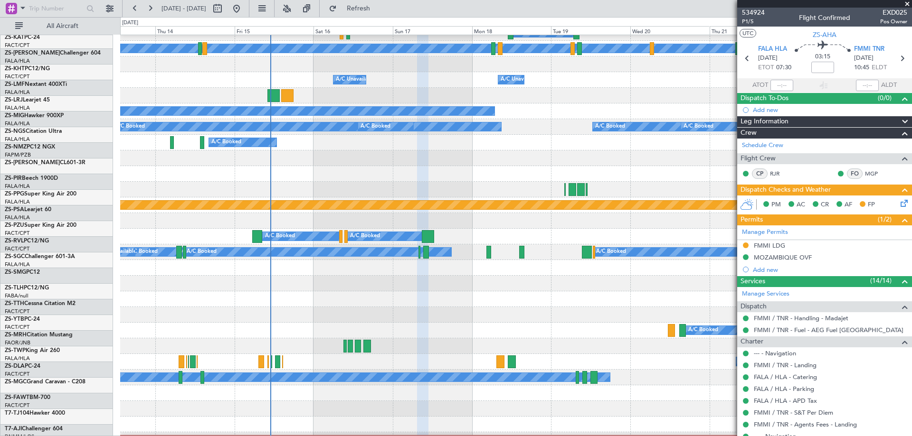
scroll to position [182, 0]
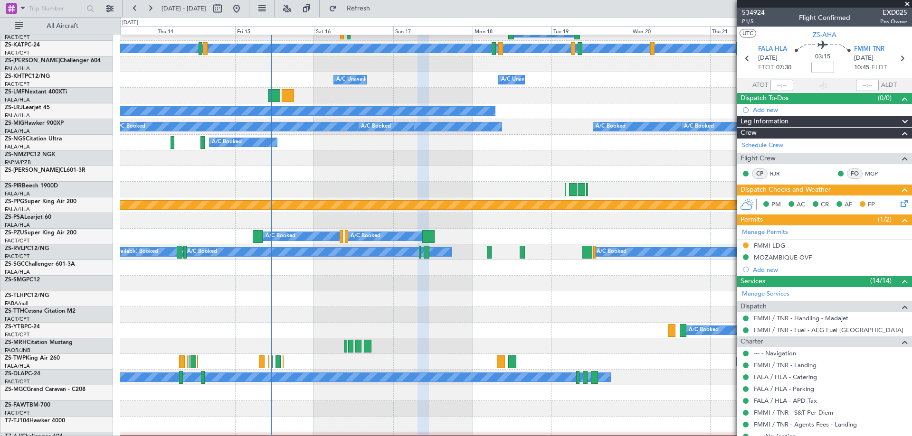
click at [302, 314] on div "No Crew" at bounding box center [515, 315] width 791 height 16
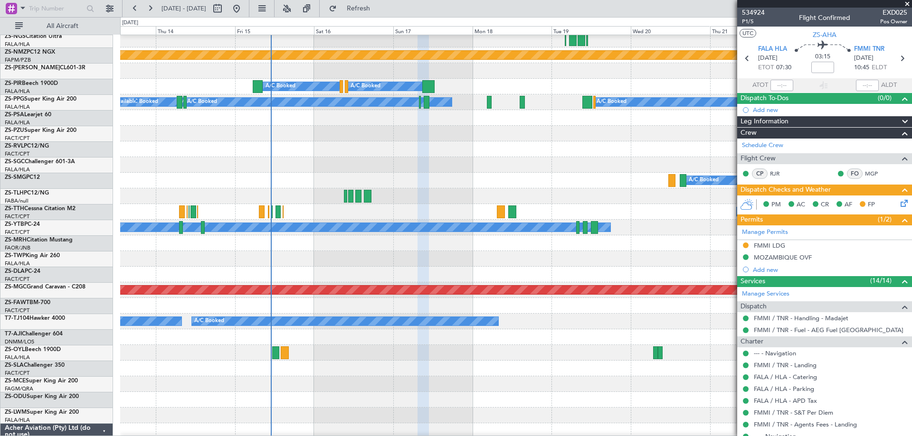
scroll to position [380, 0]
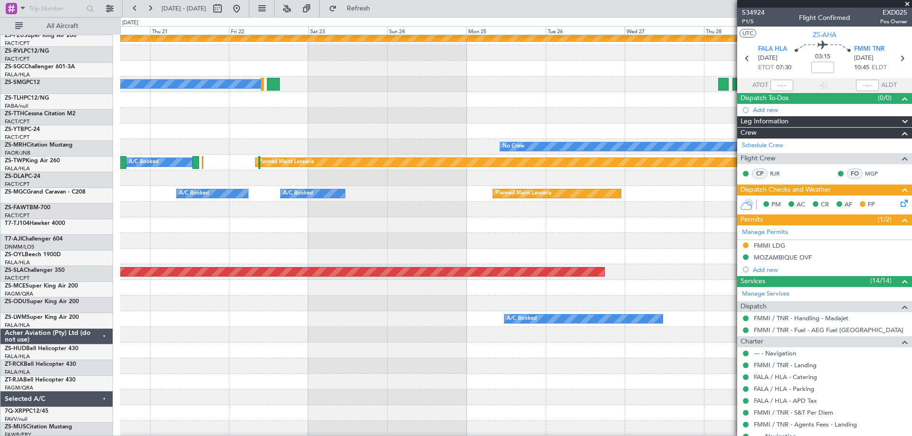
scroll to position [347, 0]
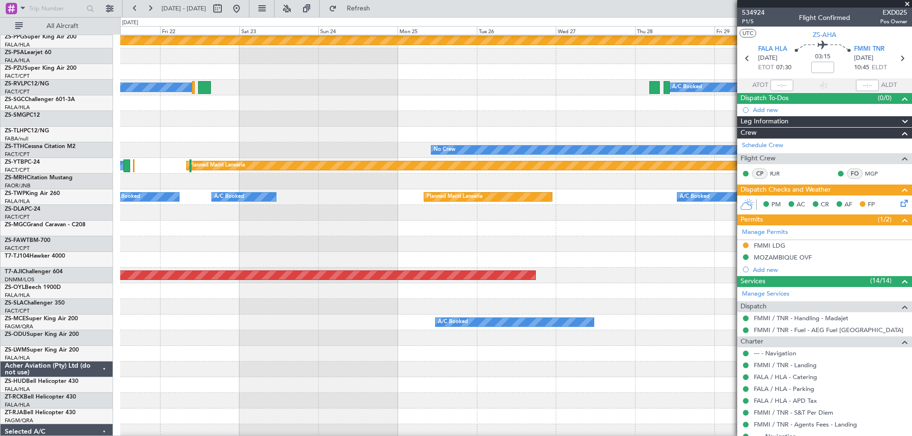
click at [46, 223] on div "A/C Booked Planned Maint Lanseria A/C Booked A/C Booked A/C Booked No Crew Plan…" at bounding box center [456, 226] width 912 height 419
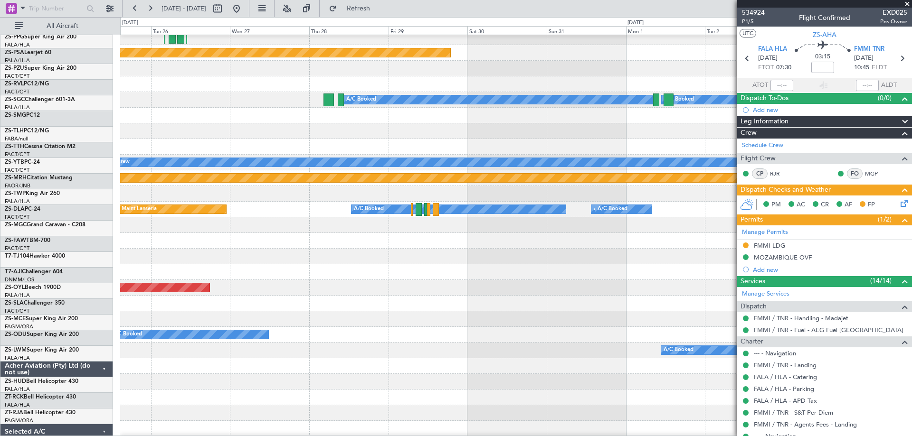
scroll to position [331, 0]
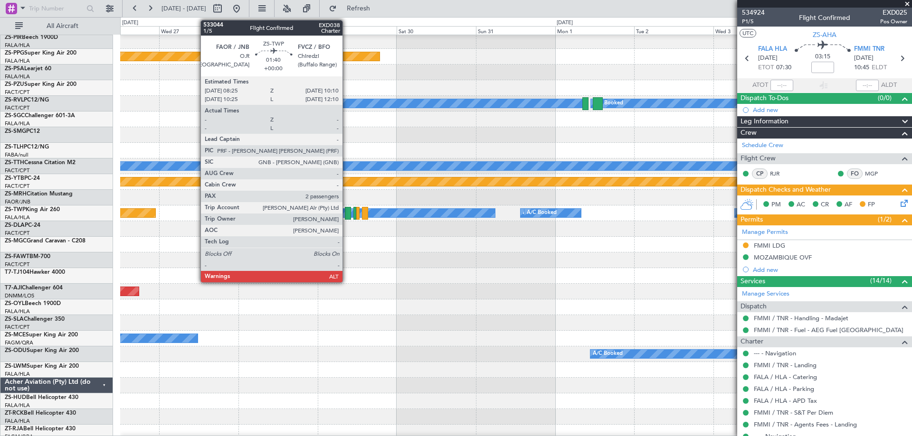
click at [347, 215] on div at bounding box center [348, 213] width 6 height 13
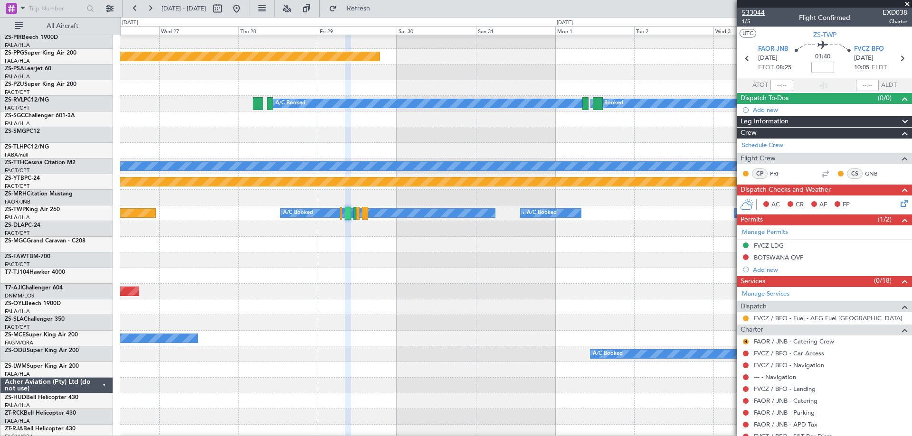
click at [755, 12] on span "533044" at bounding box center [753, 13] width 23 height 10
click at [907, 0] on span at bounding box center [906, 4] width 9 height 9
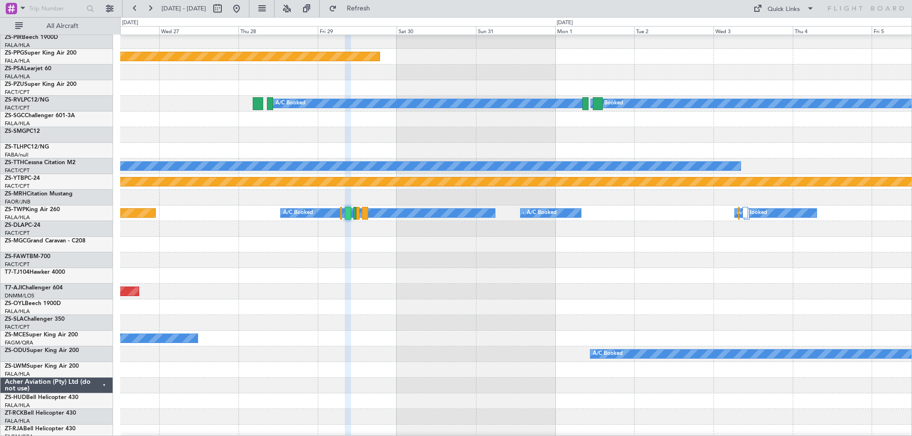
type input "0"
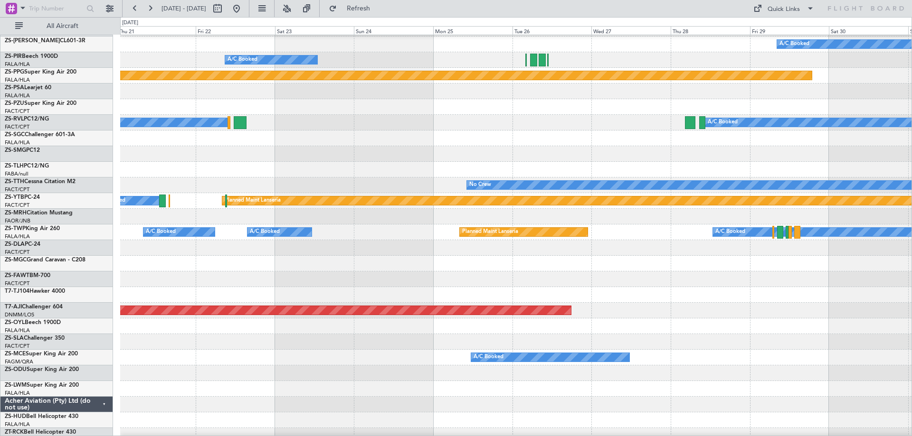
click at [674, 274] on div at bounding box center [515, 280] width 791 height 16
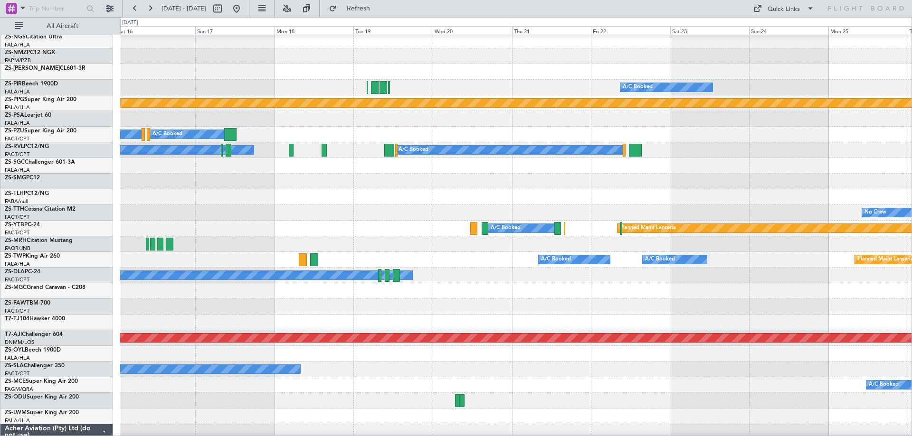
click at [791, 300] on div at bounding box center [515, 307] width 791 height 16
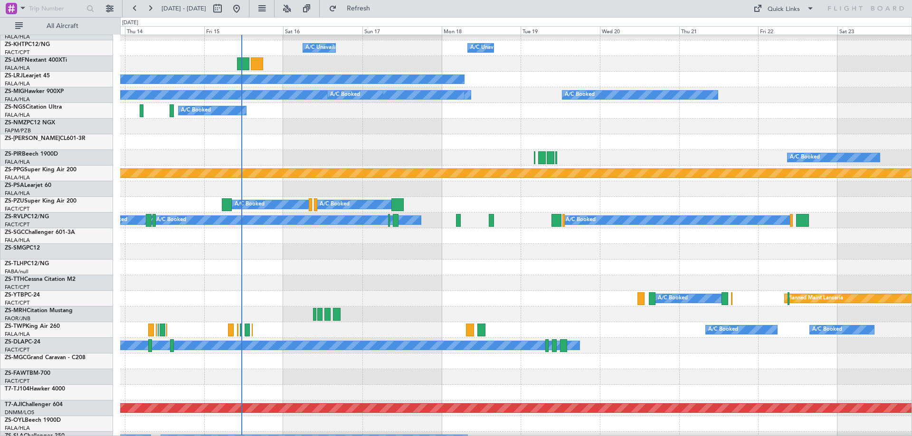
click at [909, 348] on div "A/C Unavailable" at bounding box center [515, 346] width 791 height 16
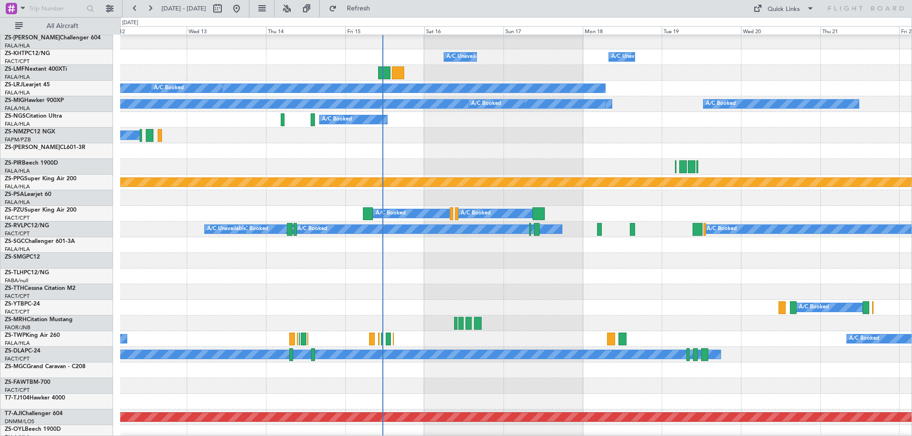
click at [682, 340] on div "A/C Booked A/C Booked A/C Booked" at bounding box center [515, 339] width 791 height 16
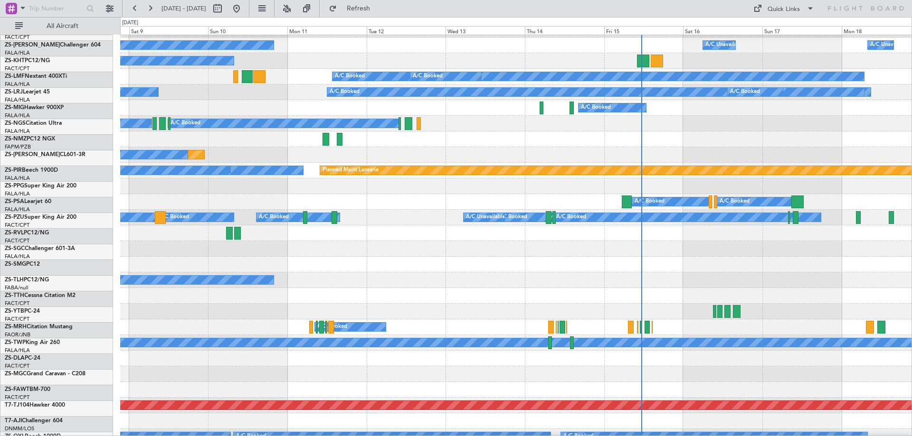
scroll to position [217, 0]
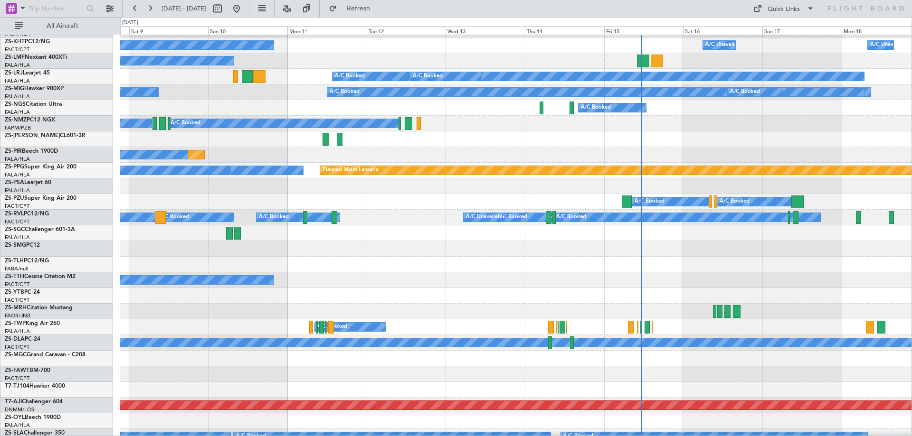
click at [662, 312] on div at bounding box center [515, 312] width 791 height 16
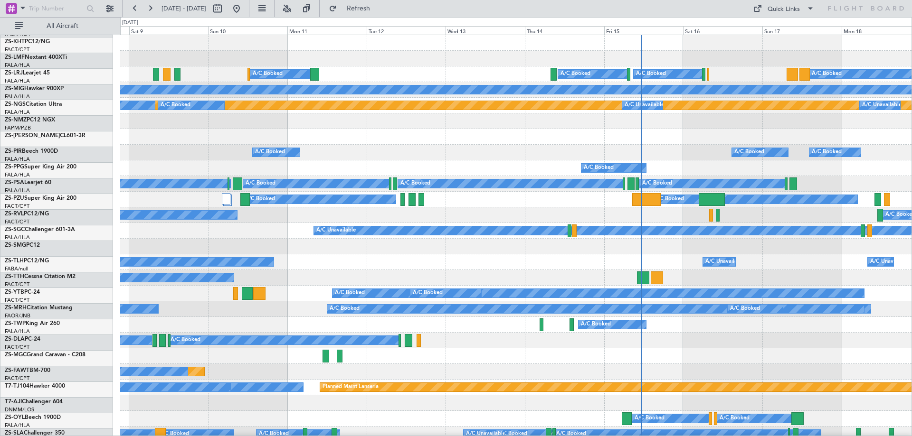
scroll to position [0, 0]
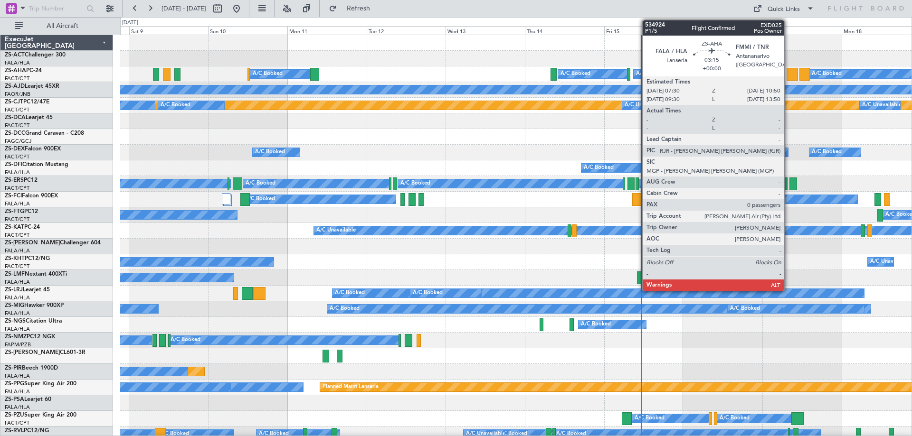
click at [790, 75] on div at bounding box center [791, 74] width 11 height 13
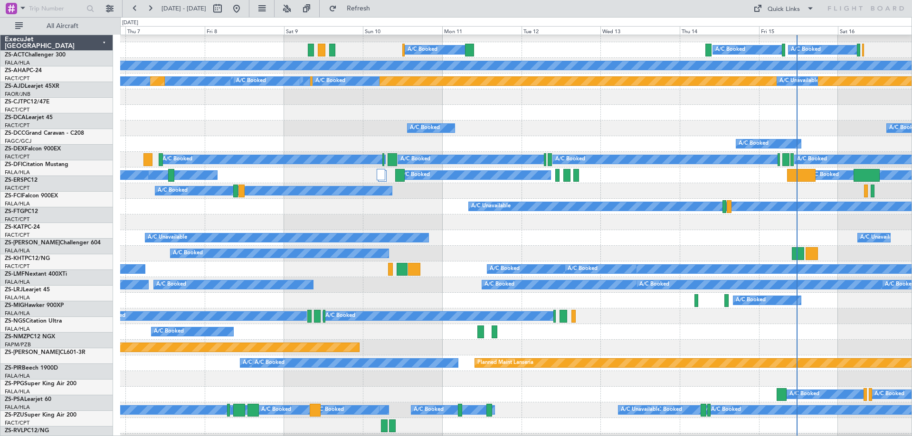
click at [549, 299] on div "A/C Booked" at bounding box center [515, 301] width 791 height 16
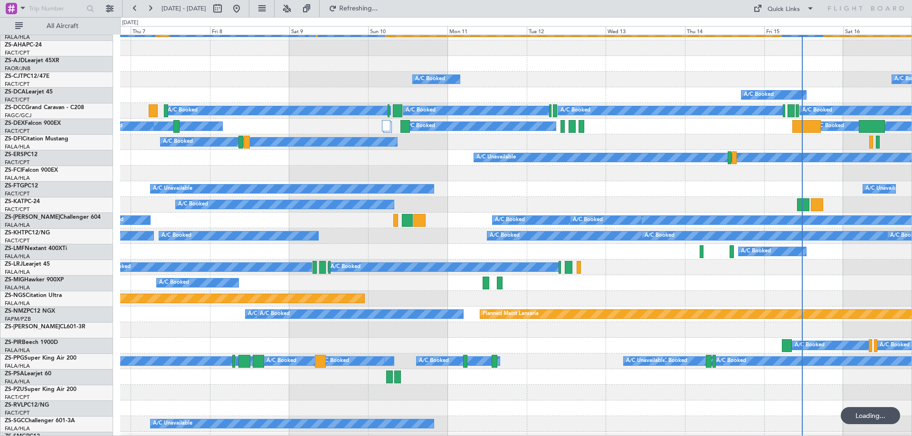
scroll to position [73, 0]
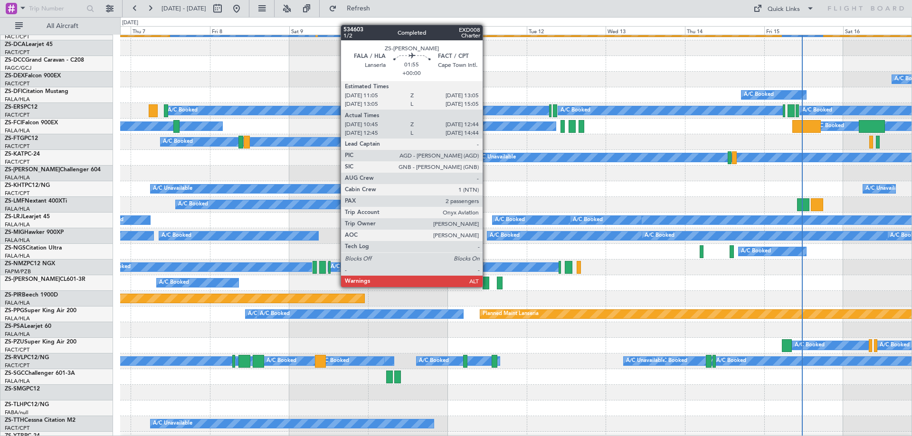
click at [487, 286] on div at bounding box center [485, 283] width 7 height 13
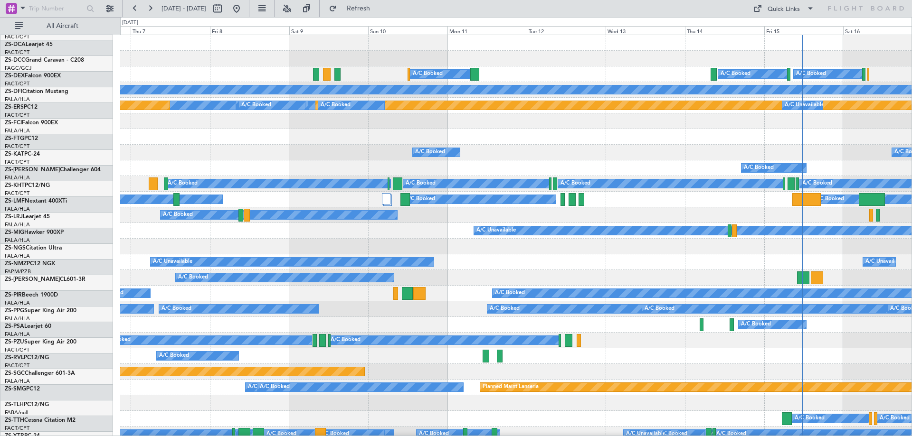
scroll to position [0, 0]
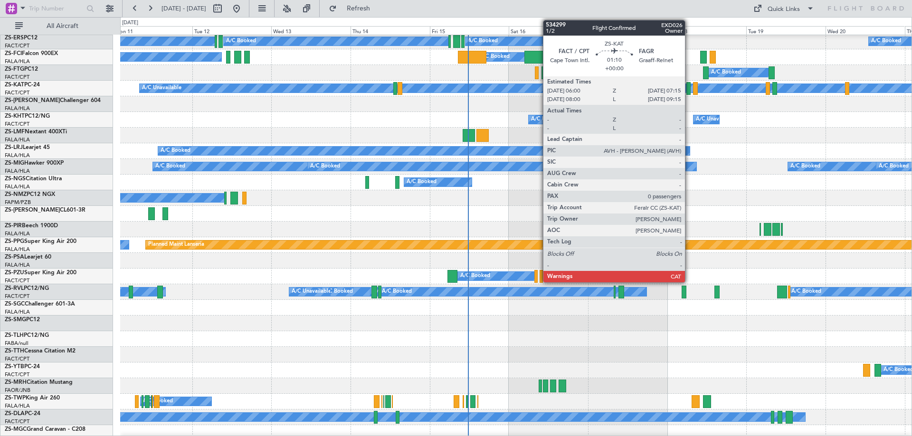
click at [689, 87] on div at bounding box center [688, 88] width 4 height 13
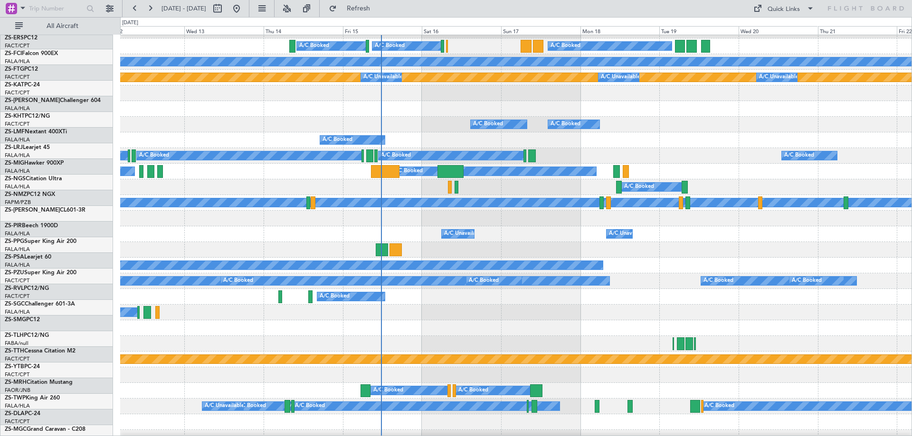
scroll to position [28, 0]
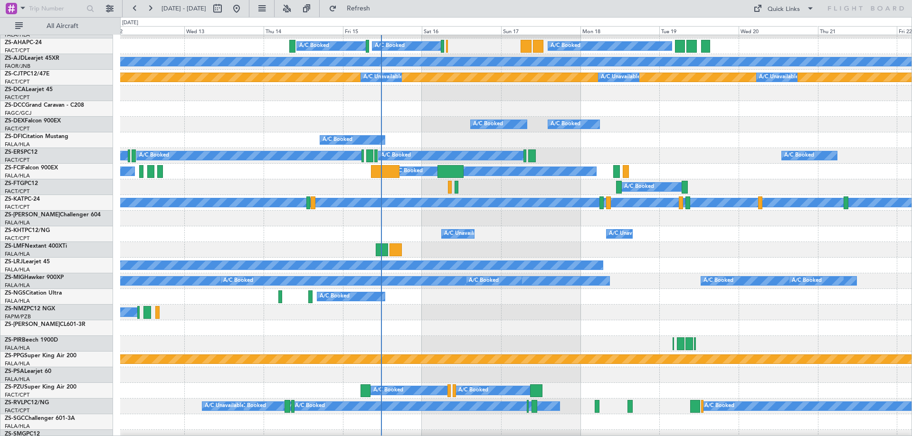
click at [690, 254] on div "A/C Booked" at bounding box center [515, 250] width 791 height 16
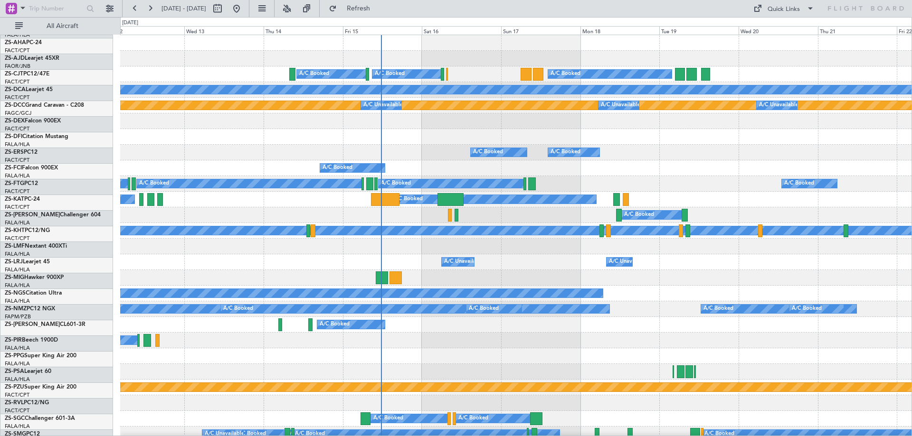
scroll to position [0, 0]
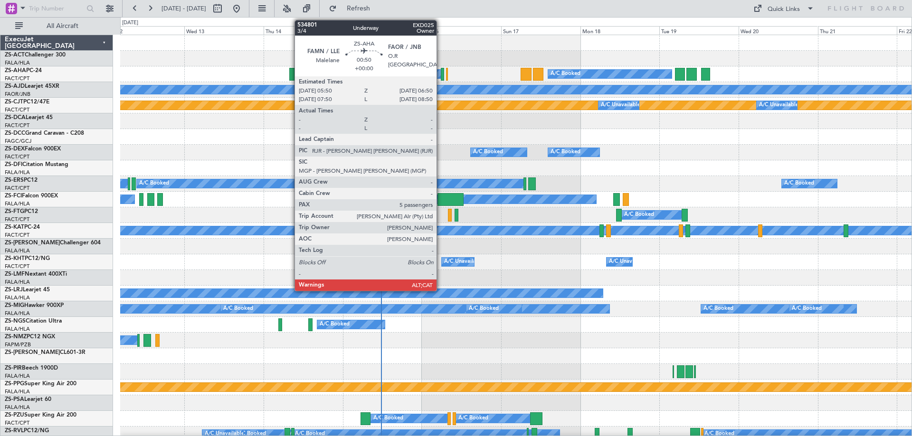
click at [441, 77] on div at bounding box center [442, 74] width 3 height 13
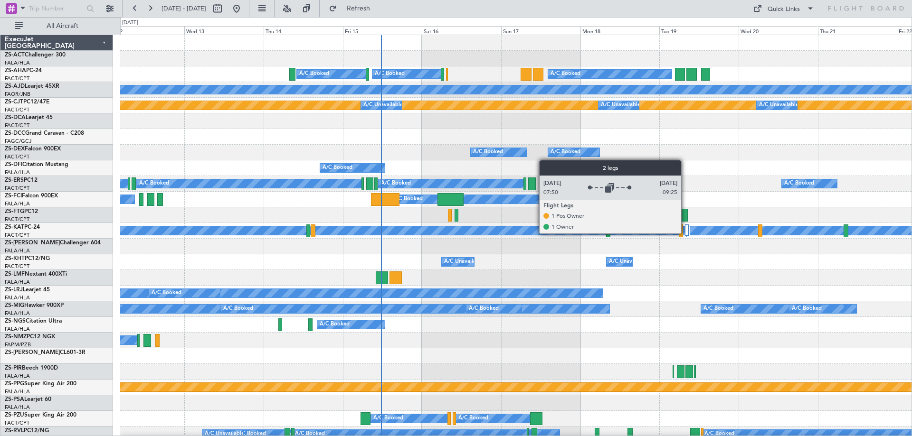
click at [685, 233] on div at bounding box center [687, 230] width 4 height 11
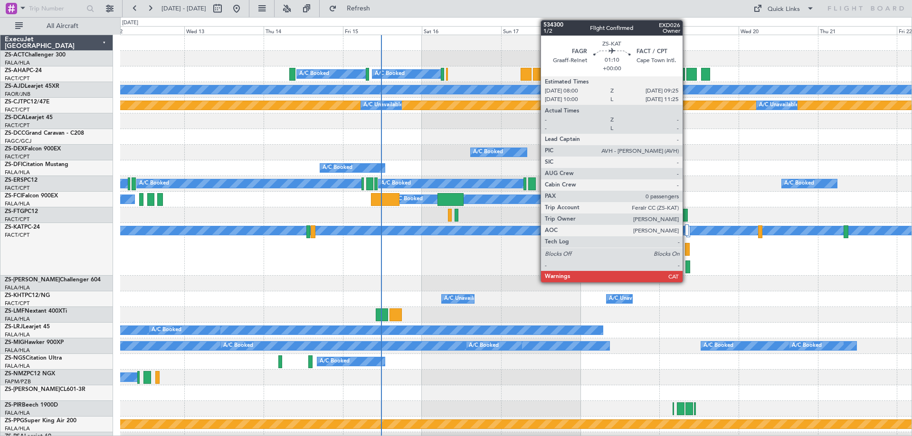
click at [687, 263] on div at bounding box center [687, 267] width 5 height 13
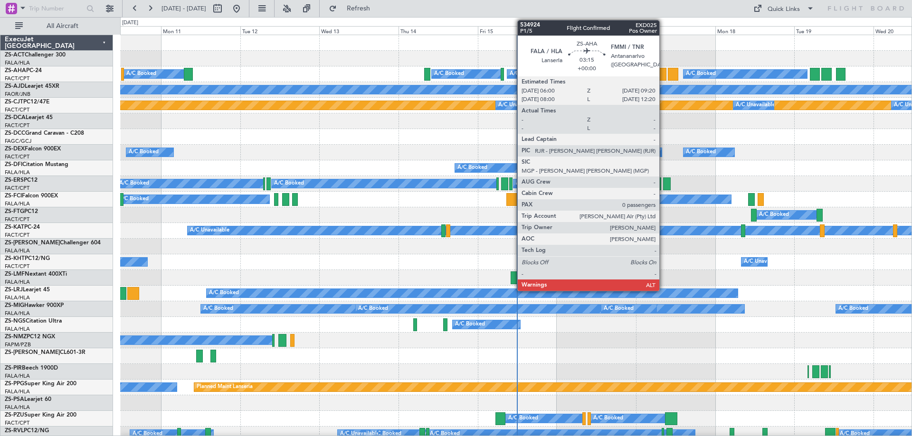
click at [663, 68] on div at bounding box center [660, 74] width 11 height 13
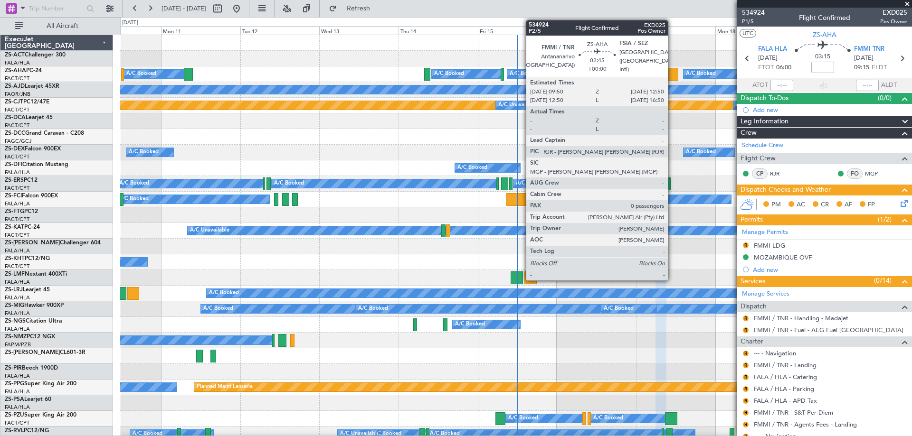
click at [672, 77] on div at bounding box center [673, 74] width 10 height 13
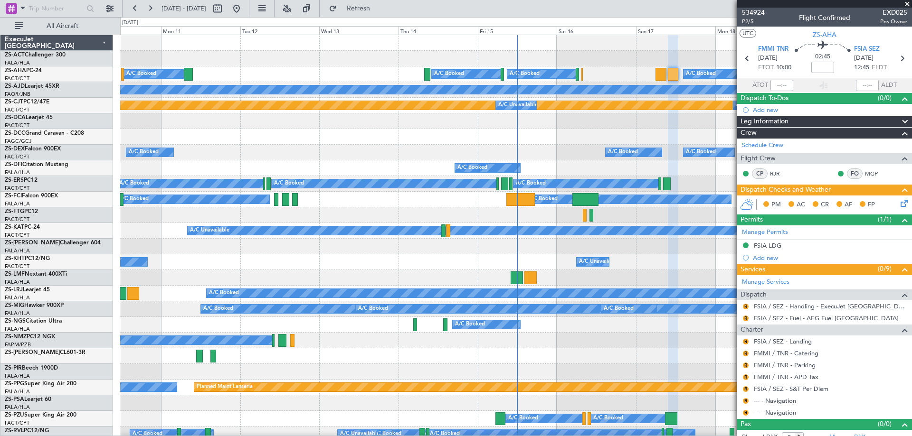
click at [906, 2] on span at bounding box center [906, 4] width 9 height 9
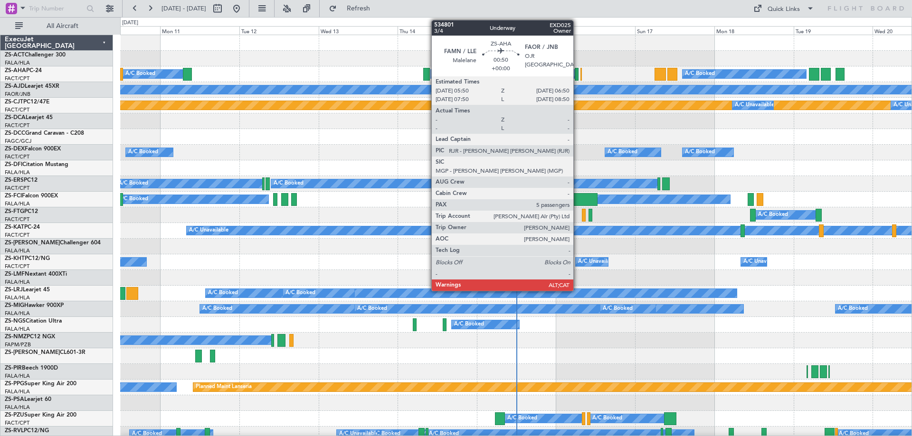
click at [577, 77] on div at bounding box center [576, 74] width 3 height 13
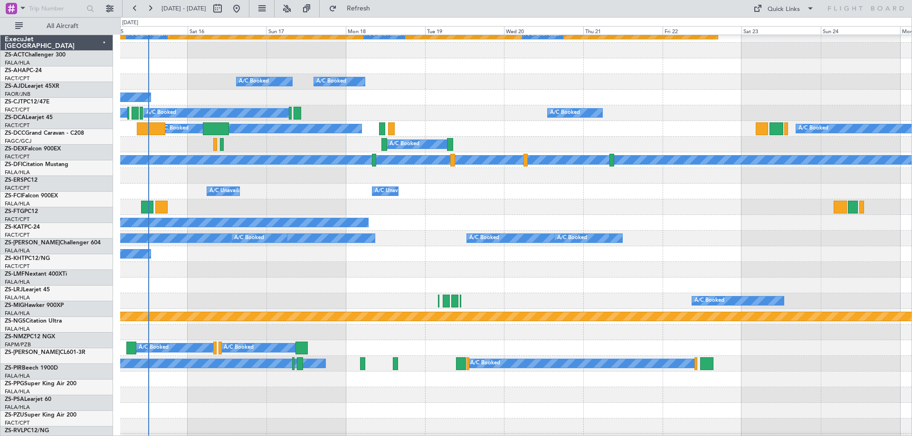
click at [448, 262] on div at bounding box center [515, 270] width 791 height 16
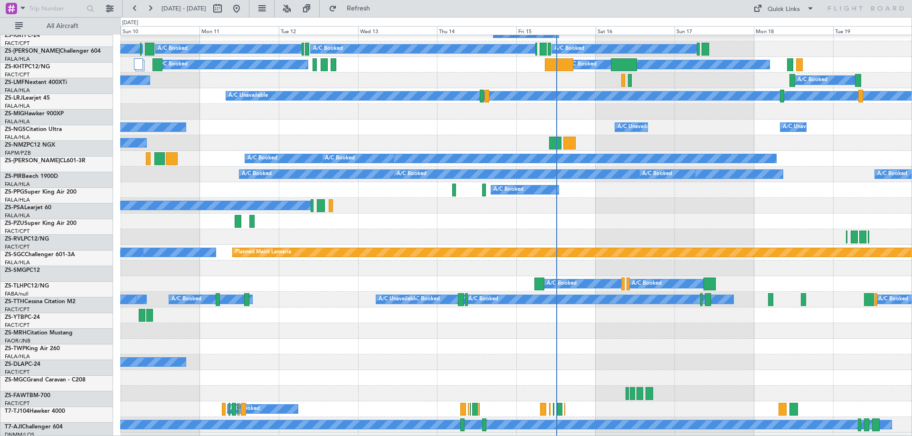
scroll to position [135, 0]
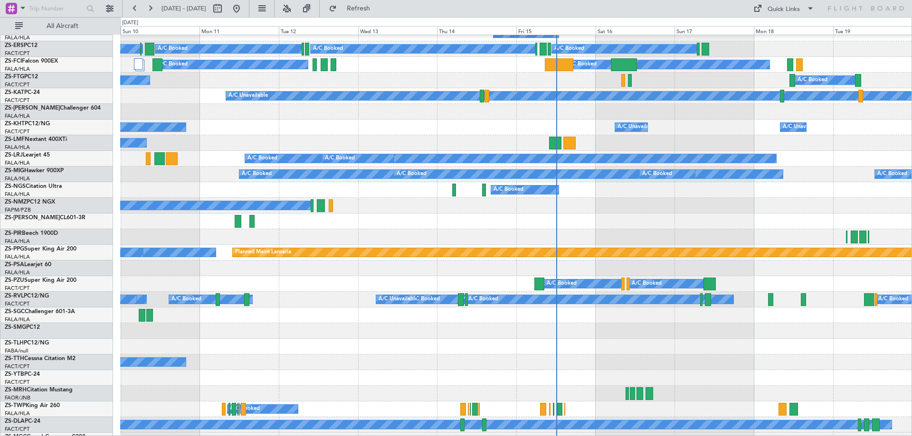
click at [632, 196] on div "A/C Booked" at bounding box center [515, 190] width 791 height 16
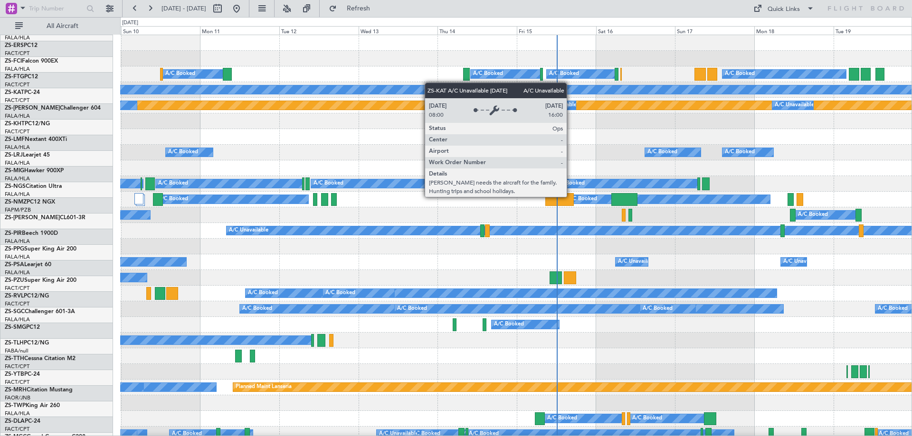
scroll to position [0, 0]
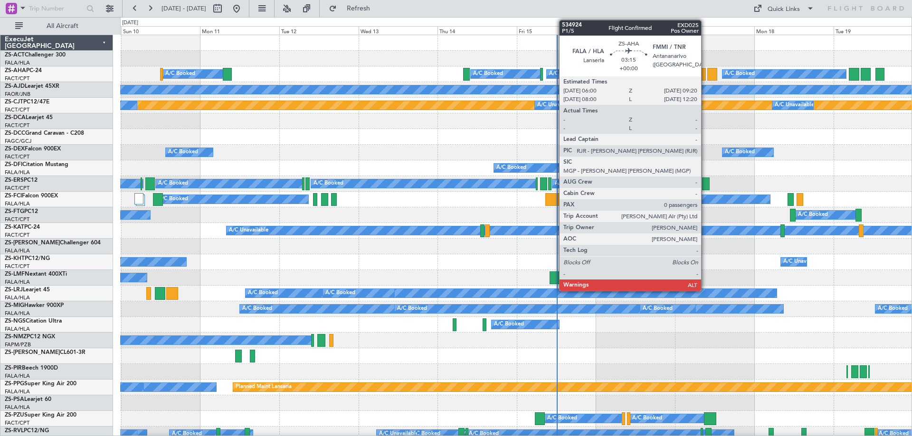
click at [705, 76] on div at bounding box center [699, 74] width 11 height 13
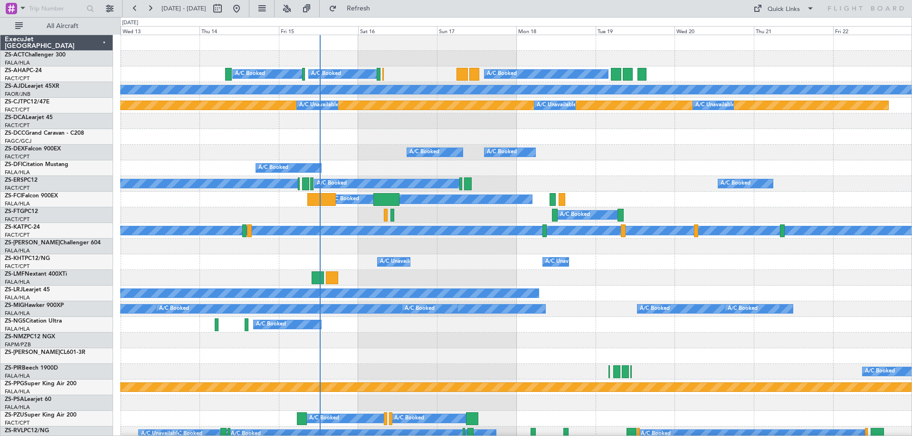
click at [626, 320] on div "A/C Booked" at bounding box center [515, 325] width 791 height 16
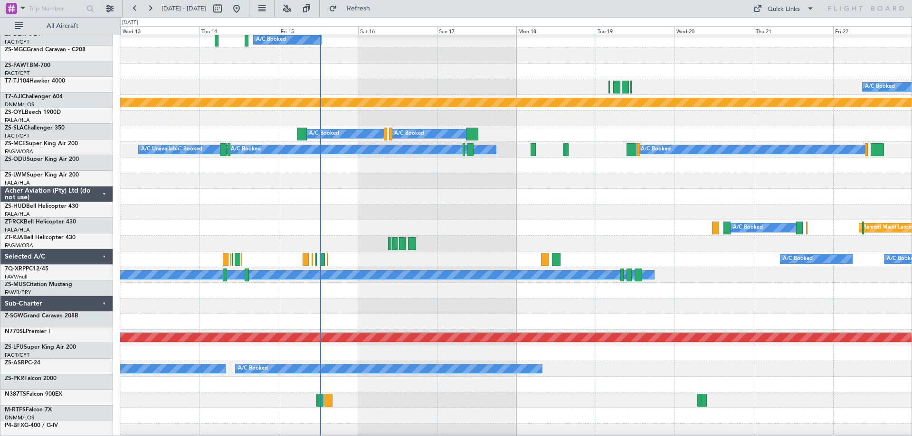
scroll to position [285, 0]
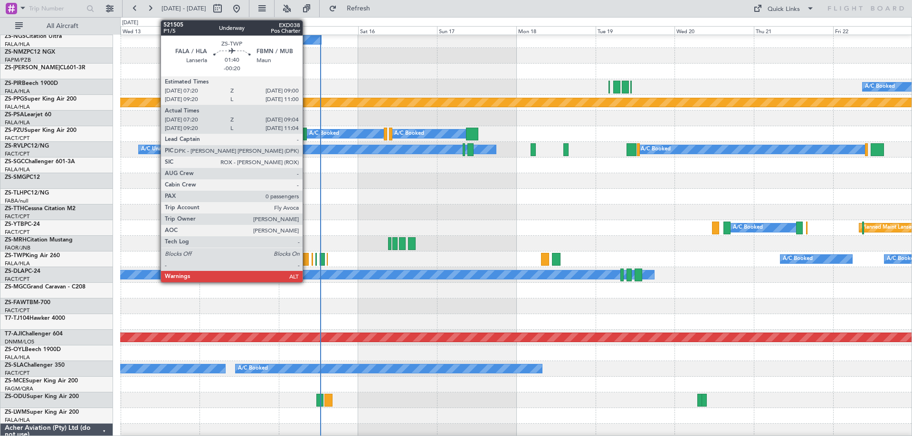
click at [307, 260] on div at bounding box center [305, 259] width 6 height 13
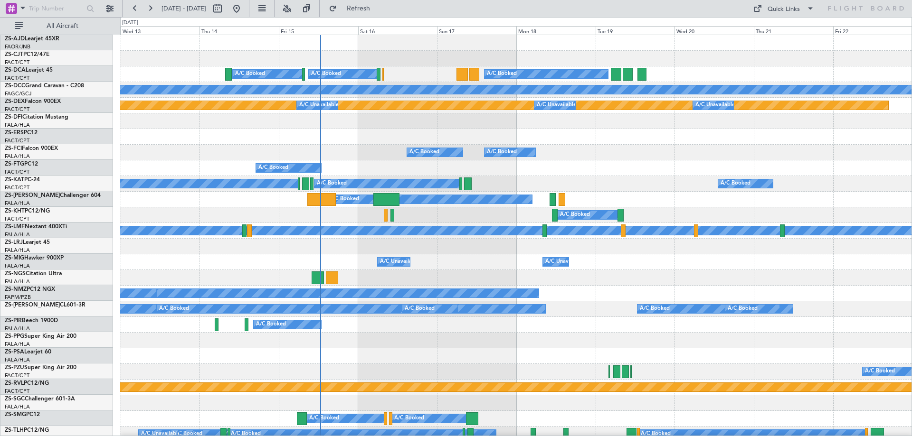
scroll to position [0, 0]
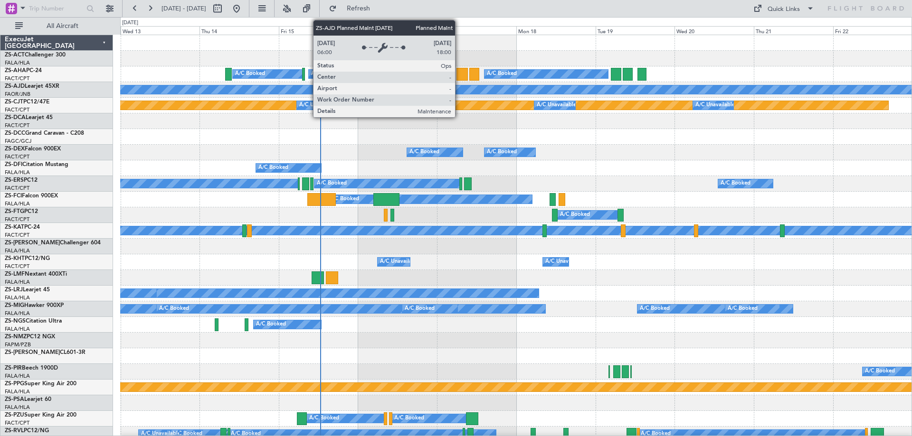
click at [462, 74] on div at bounding box center [461, 74] width 11 height 13
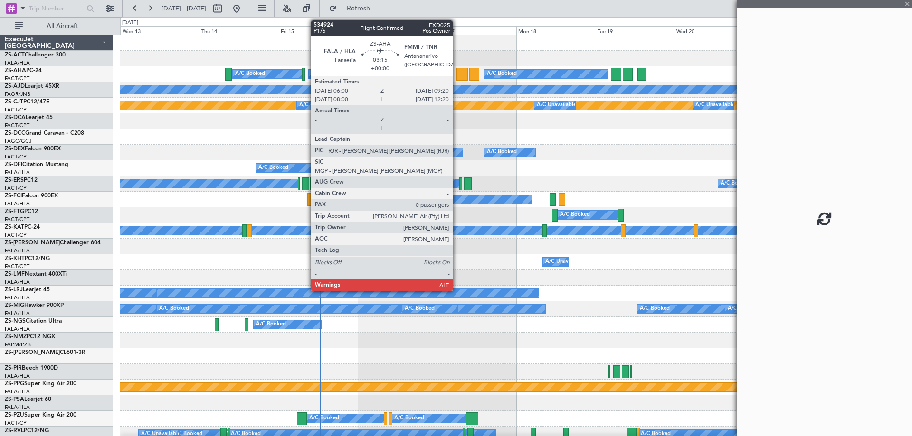
click at [457, 75] on div at bounding box center [461, 74] width 11 height 13
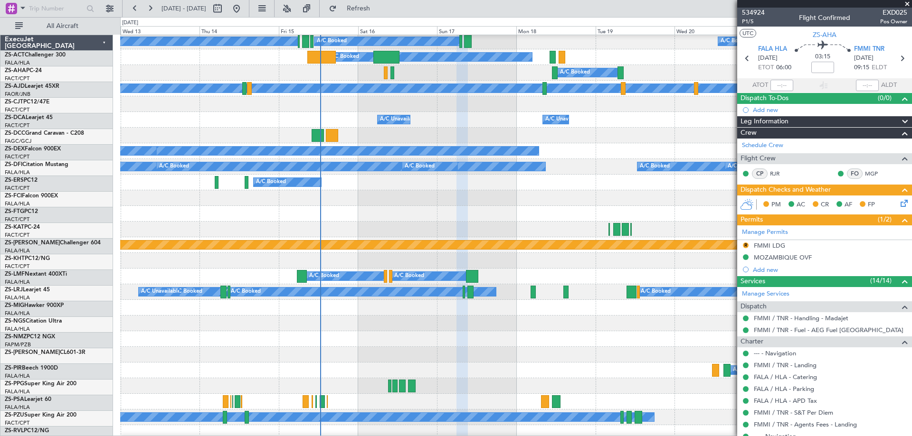
scroll to position [142, 0]
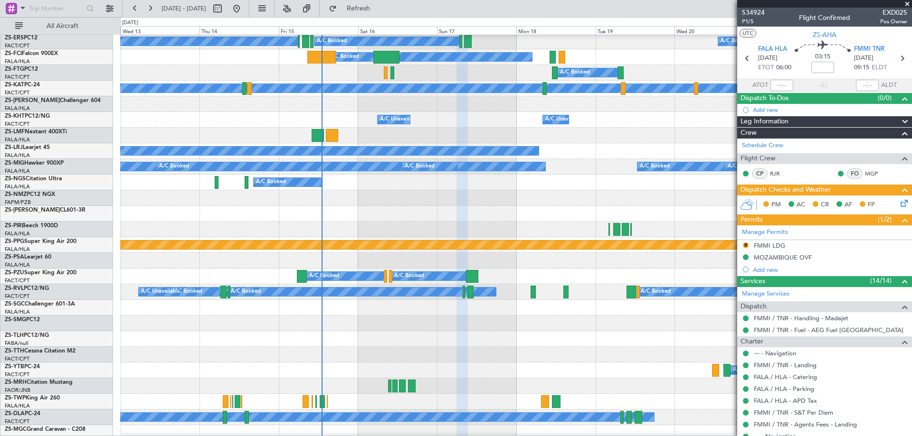
click at [907, 1] on span at bounding box center [906, 4] width 9 height 9
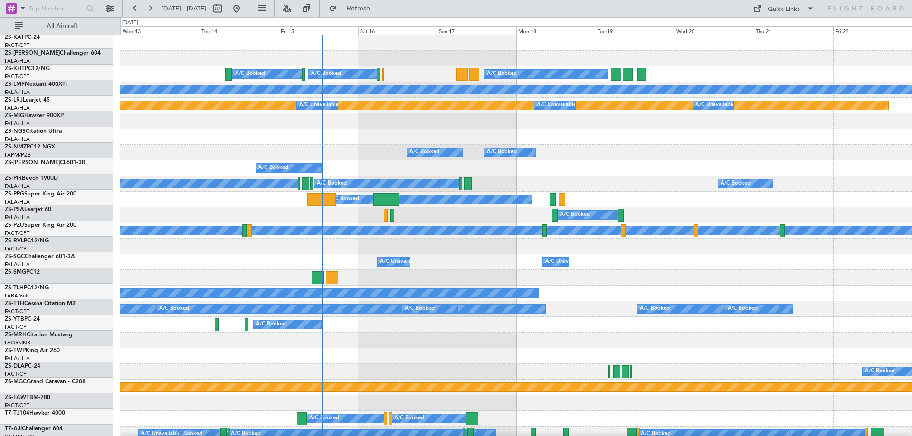
scroll to position [0, 0]
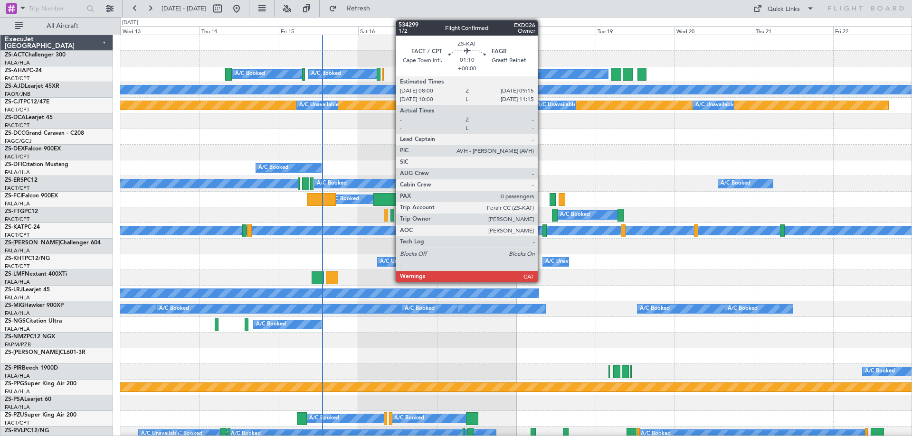
click at [542, 234] on div at bounding box center [544, 231] width 4 height 13
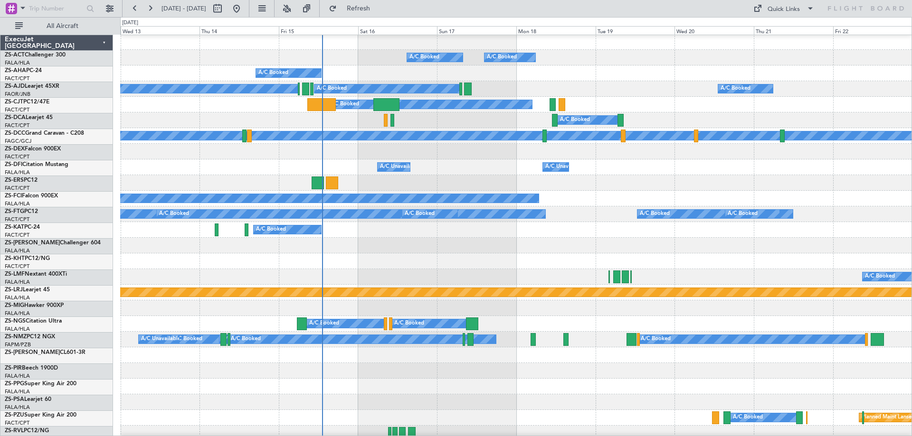
scroll to position [190, 0]
